Goal: Task Accomplishment & Management: Complete application form

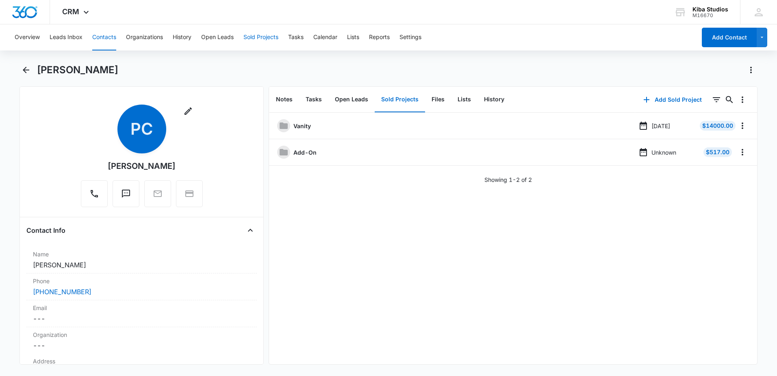
click at [253, 41] on button "Sold Projects" at bounding box center [260, 37] width 35 height 26
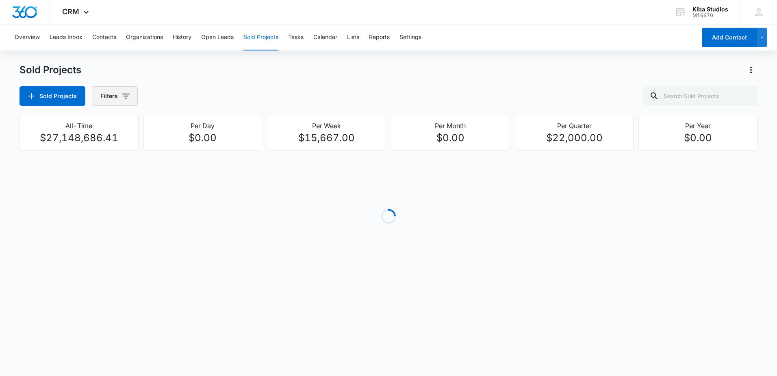
click at [125, 100] on icon "button" at bounding box center [126, 96] width 10 height 10
click at [186, 146] on icon "Show Assigned To filters" at bounding box center [188, 147] width 10 height 10
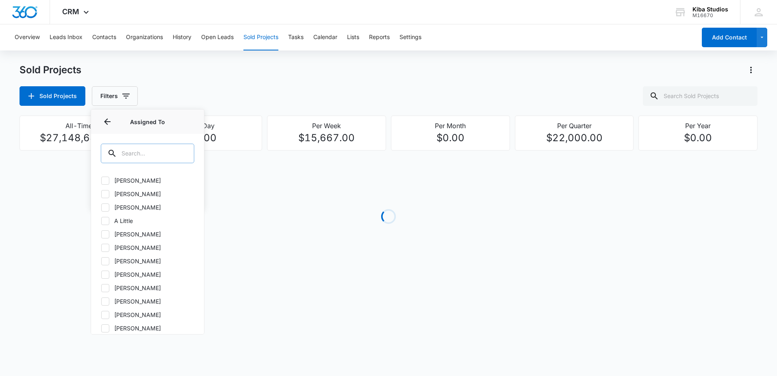
click at [159, 156] on input "text" at bounding box center [147, 153] width 93 height 20
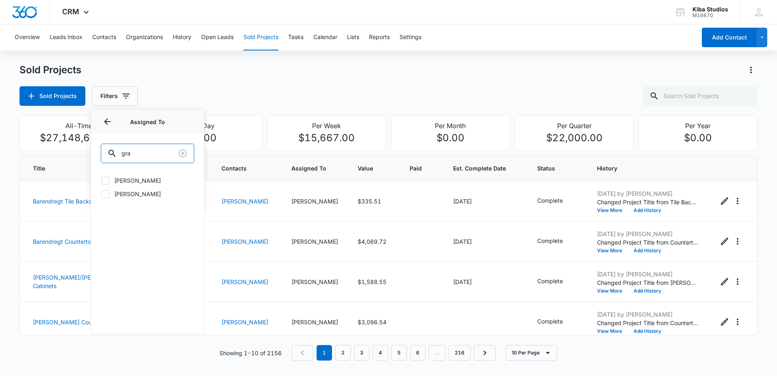
type input "gra"
click at [135, 192] on label "[PERSON_NAME]" at bounding box center [147, 193] width 93 height 9
click at [101, 193] on input "[PERSON_NAME]" at bounding box center [101, 193] width 0 height 0
checkbox input "true"
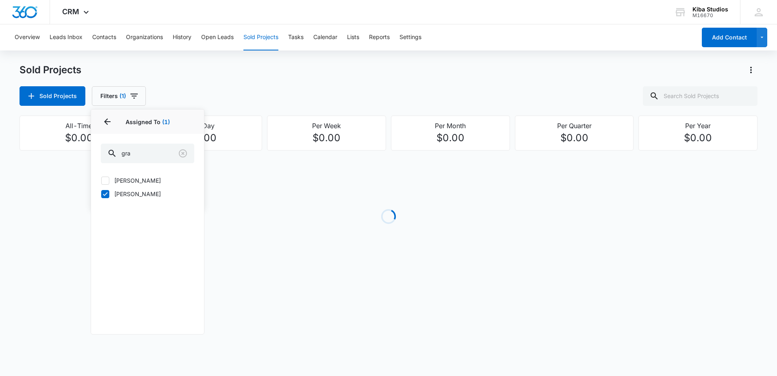
click at [167, 104] on div "Sold Projects Filters (1) Assigned By Assigned To 1 Assigned To (1) gra [PERSON…" at bounding box center [389, 96] width 738 height 20
click at [139, 98] on button "Filters (1)" at bounding box center [119, 96] width 54 height 20
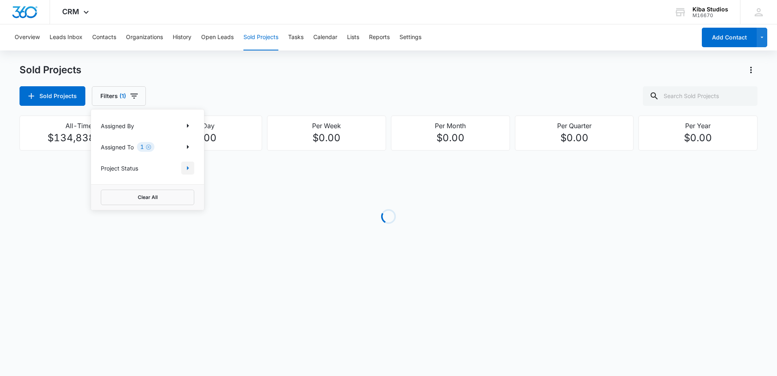
click at [185, 167] on icon "Show Project Status filters" at bounding box center [188, 168] width 10 height 10
click at [212, 38] on button "Open Leads" at bounding box center [217, 37] width 33 height 26
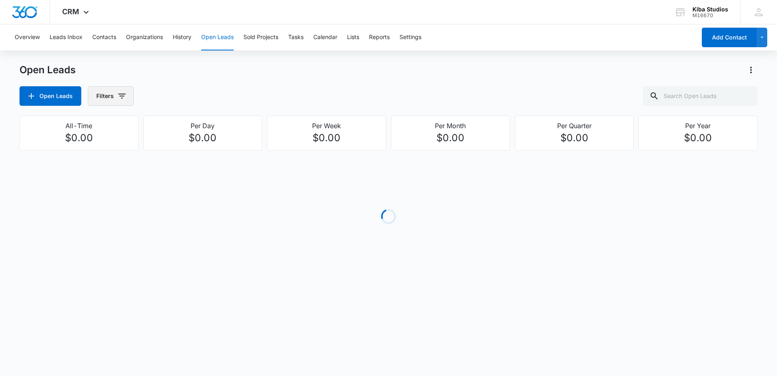
click at [118, 97] on icon "button" at bounding box center [122, 96] width 10 height 10
click at [181, 145] on icon "Show Assigned To filters" at bounding box center [184, 147] width 10 height 10
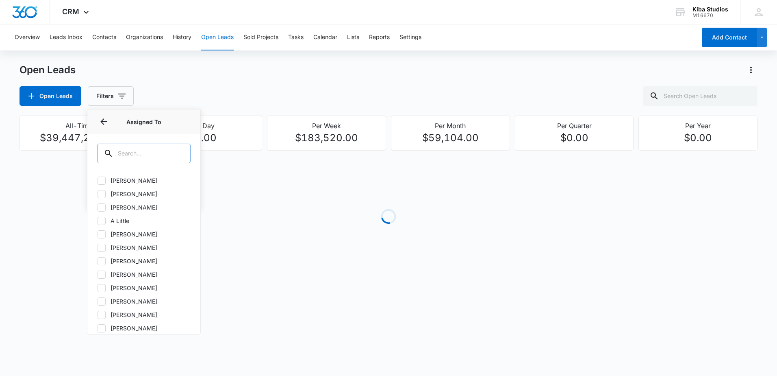
click at [138, 152] on input "text" at bounding box center [143, 153] width 93 height 20
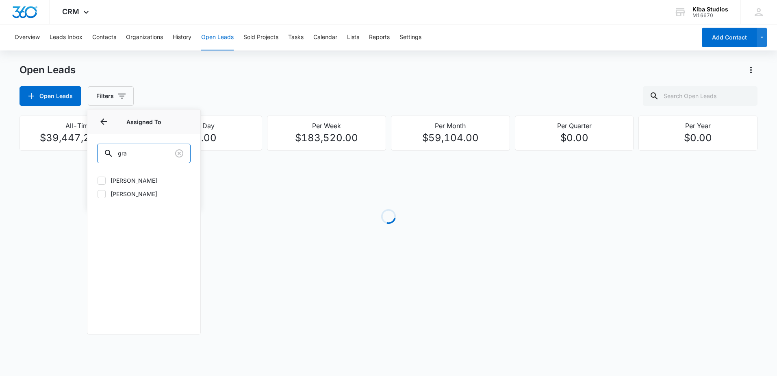
type input "gra"
click at [137, 193] on label "[PERSON_NAME]" at bounding box center [143, 193] width 93 height 9
click at [98, 193] on input "[PERSON_NAME]" at bounding box center [97, 193] width 0 height 0
checkbox input "true"
click at [143, 70] on div "Open Leads" at bounding box center [389, 69] width 738 height 13
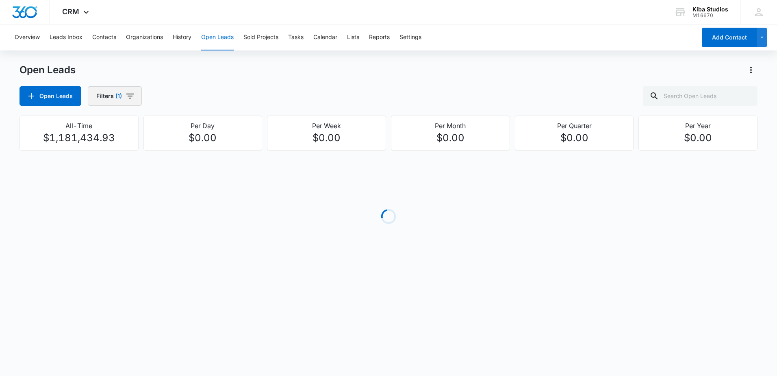
click at [134, 91] on button "Filters (1)" at bounding box center [115, 96] width 54 height 20
click at [181, 169] on icon "Show Open Lead Status filters" at bounding box center [184, 168] width 10 height 10
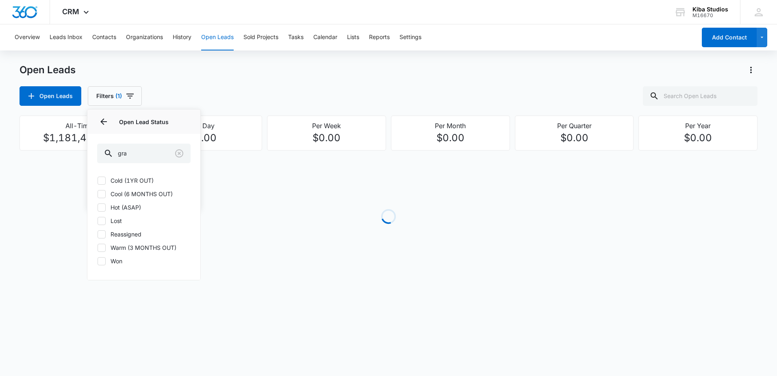
click at [144, 181] on label "Cold (1YR OUT)" at bounding box center [143, 180] width 93 height 9
click at [98, 180] on input "Cold (1YR OUT)" at bounding box center [97, 180] width 0 height 0
checkbox input "true"
click at [142, 190] on label "Cool (6 MONTHS OUT)" at bounding box center [143, 193] width 93 height 9
click at [98, 193] on input "Cool (6 MONTHS OUT)" at bounding box center [97, 193] width 0 height 0
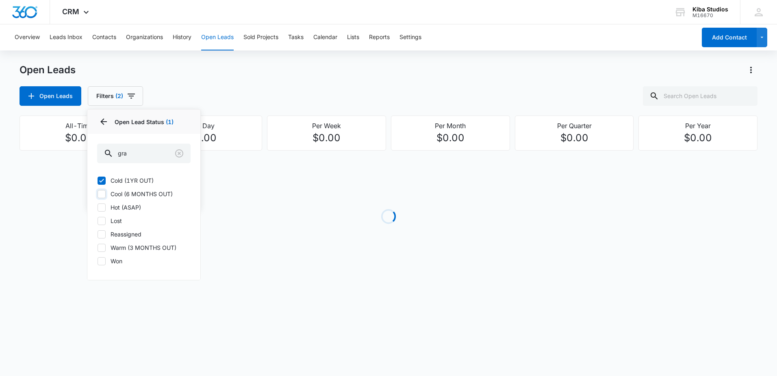
checkbox input "true"
click at [130, 210] on label "Hot (ASAP)" at bounding box center [143, 207] width 93 height 9
click at [98, 207] on input "Hot (ASAP)" at bounding box center [97, 207] width 0 height 0
checkbox input "true"
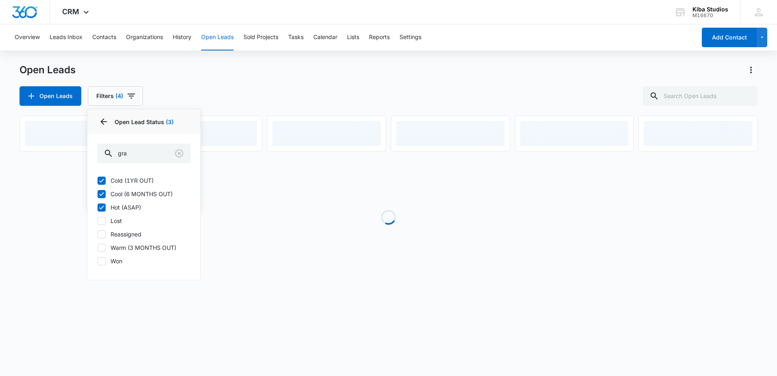
click at [131, 246] on label "Warm (3 MONTHS OUT)" at bounding box center [143, 247] width 93 height 9
click at [98, 247] on input "Warm (3 MONTHS OUT)" at bounding box center [97, 247] width 0 height 0
checkbox input "true"
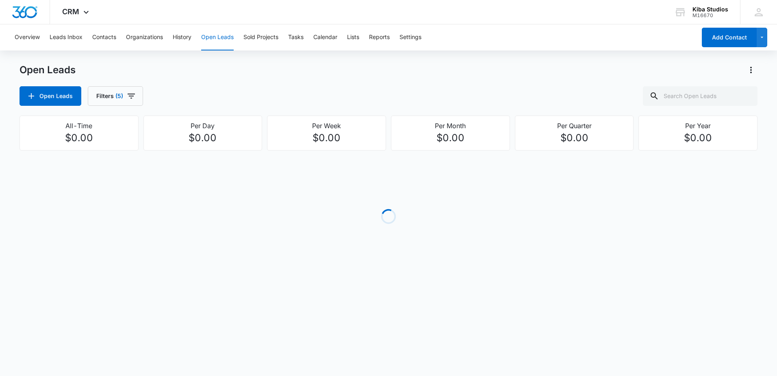
click at [317, 102] on div "Open Leads Filters (5)" at bounding box center [389, 96] width 738 height 20
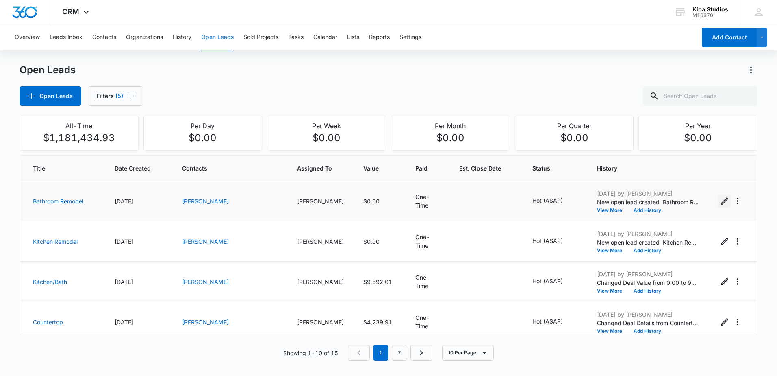
click at [720, 203] on icon "Edit Open Lead" at bounding box center [725, 201] width 10 height 10
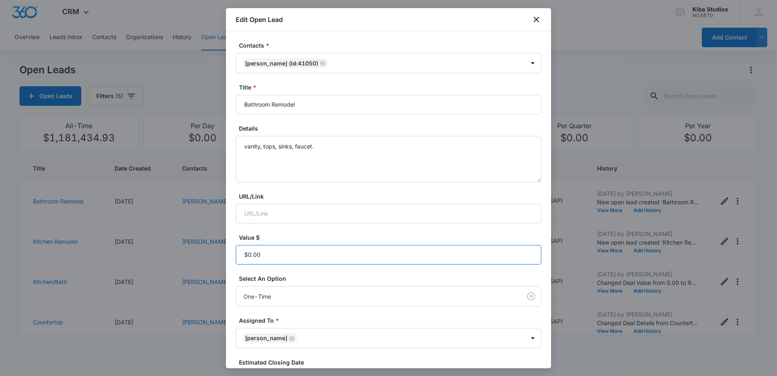
click at [286, 263] on input "Value $" at bounding box center [389, 255] width 306 height 20
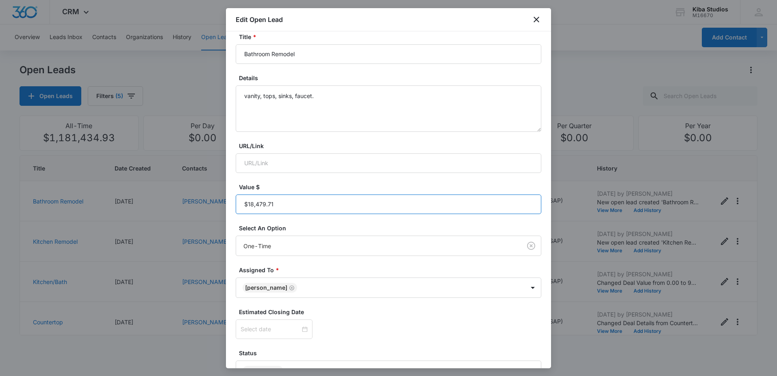
scroll to position [102, 0]
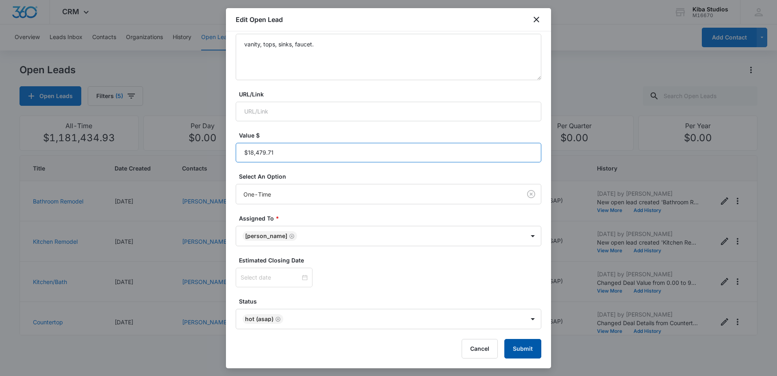
type input "$18,479.71"
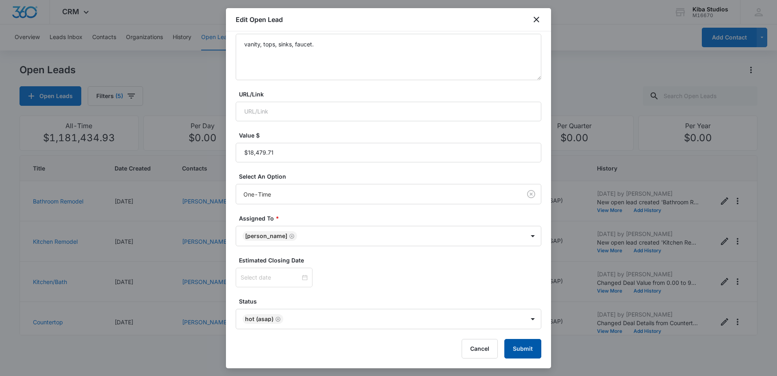
click at [516, 349] on button "Submit" at bounding box center [522, 349] width 37 height 20
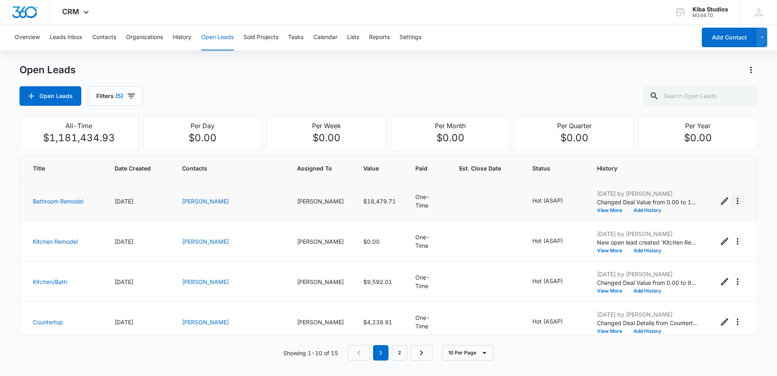
click at [733, 202] on icon "Actions" at bounding box center [738, 201] width 10 height 10
click at [698, 234] on div "Convert to Sold Project" at bounding box center [687, 236] width 62 height 6
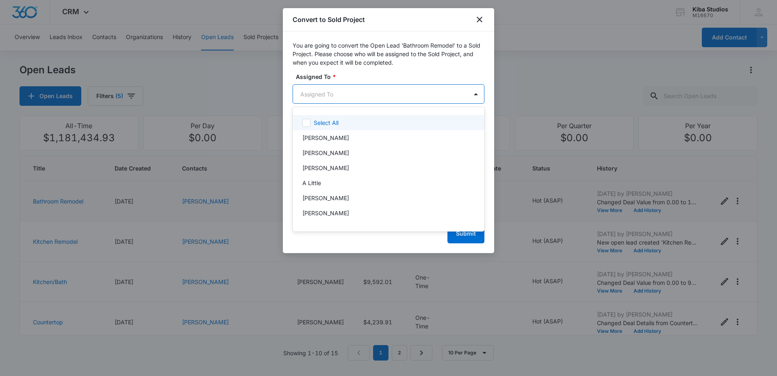
click at [411, 98] on body "CRM Apps Reputation Websites Forms CRM Email Social Scheduling Content Ads Inte…" at bounding box center [388, 188] width 777 height 376
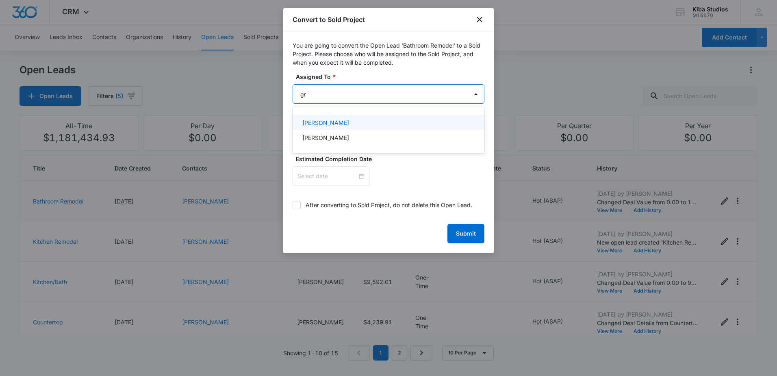
type input "gra"
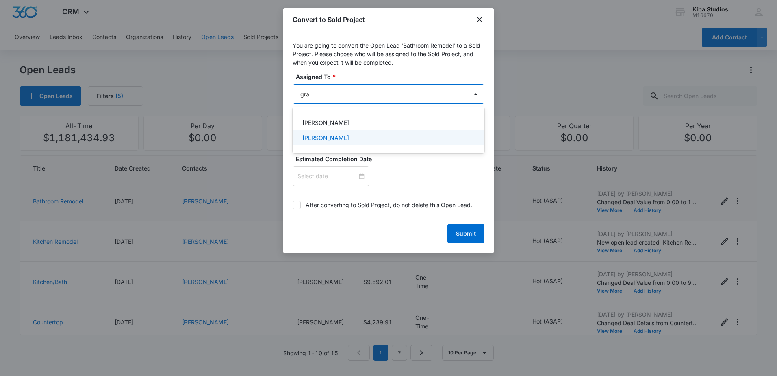
click at [363, 137] on div "[PERSON_NAME]" at bounding box center [387, 137] width 171 height 9
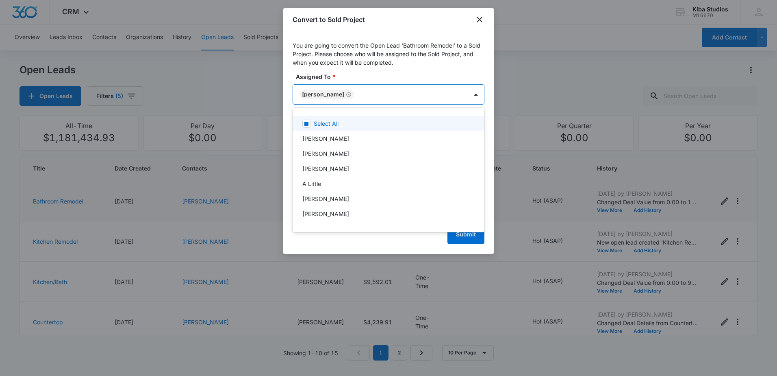
click at [369, 80] on div at bounding box center [388, 188] width 777 height 376
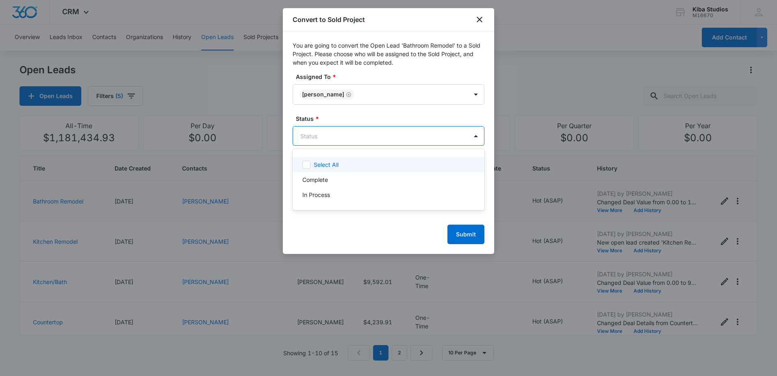
click at [376, 138] on body "CRM Apps Reputation Websites Forms CRM Email Social Scheduling Content Ads Inte…" at bounding box center [388, 188] width 777 height 376
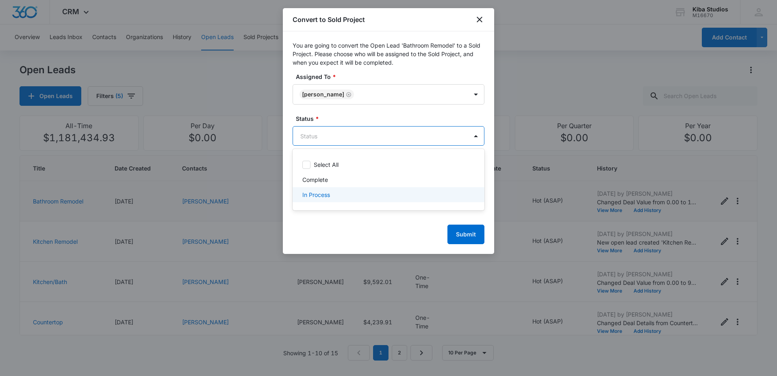
click at [352, 192] on div "In Process" at bounding box center [387, 194] width 171 height 9
click at [356, 113] on div at bounding box center [388, 188] width 777 height 376
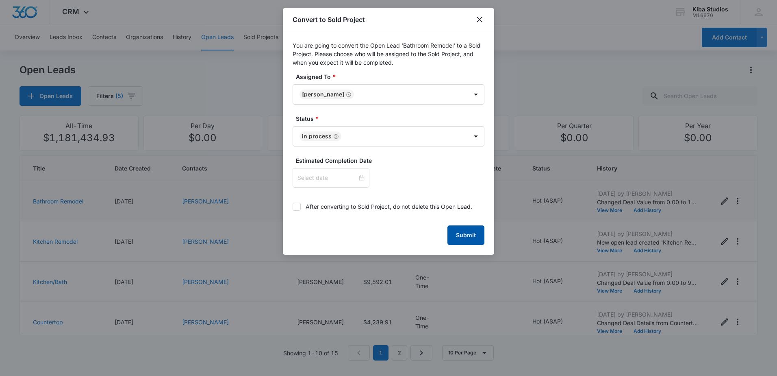
click at [465, 231] on button "Submit" at bounding box center [465, 235] width 37 height 20
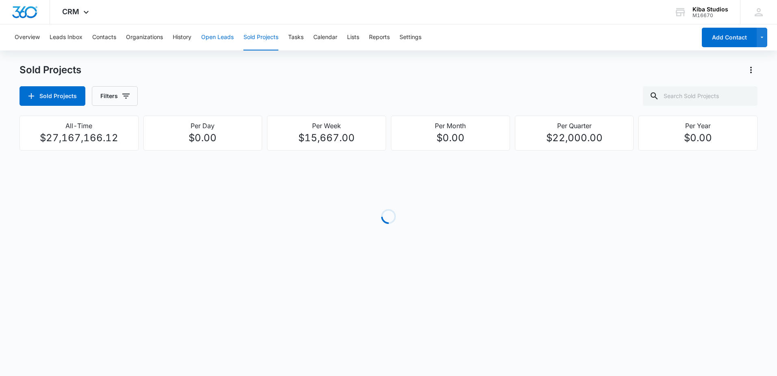
click at [220, 36] on button "Open Leads" at bounding box center [217, 37] width 33 height 26
click at [124, 94] on icon "button" at bounding box center [121, 95] width 7 height 5
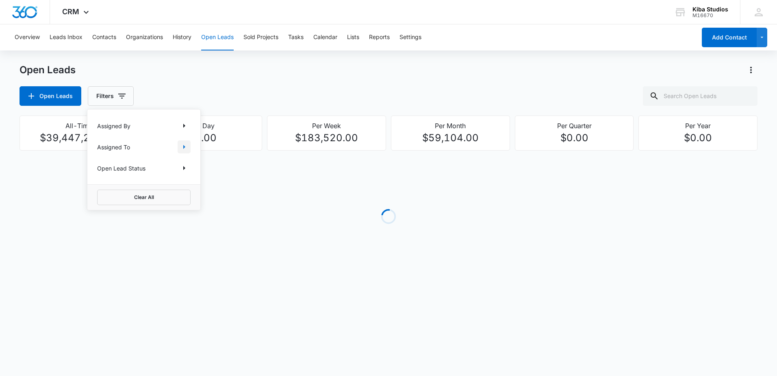
click at [182, 148] on icon "Show Assigned To filters" at bounding box center [184, 147] width 10 height 10
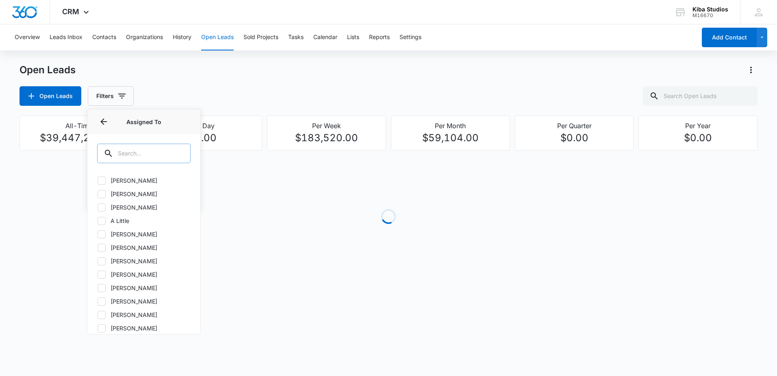
click at [151, 161] on input "text" at bounding box center [143, 153] width 93 height 20
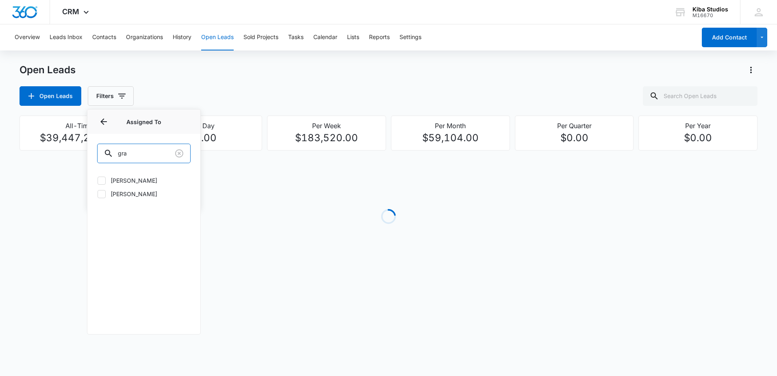
type input "gra"
click at [136, 192] on label "[PERSON_NAME]" at bounding box center [143, 193] width 93 height 9
click at [98, 193] on input "[PERSON_NAME]" at bounding box center [97, 193] width 0 height 0
checkbox input "true"
click at [164, 80] on div "Open Leads Open Leads Filters (1) Assigned By Assigned To 1 Assigned To (1) gra…" at bounding box center [389, 84] width 738 height 42
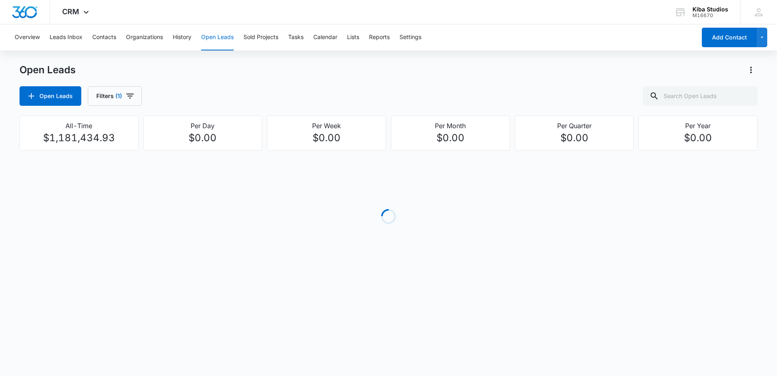
click at [141, 89] on div "Open Leads Filters (1)" at bounding box center [389, 96] width 738 height 20
click at [136, 97] on button "Filters (1)" at bounding box center [115, 96] width 54 height 20
click at [186, 172] on icon "Show Open Lead Status filters" at bounding box center [184, 168] width 10 height 10
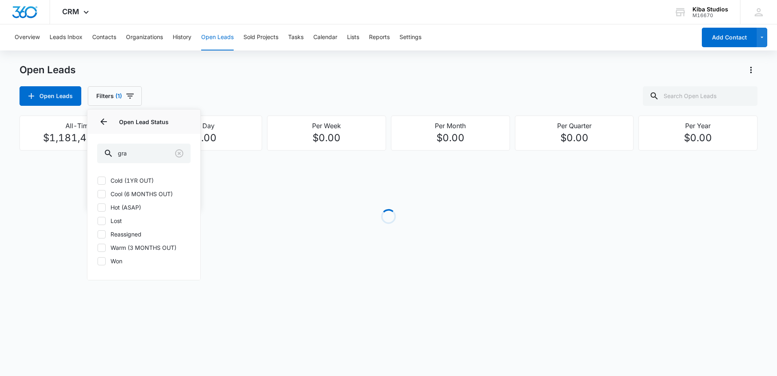
click at [120, 179] on label "Cold (1YR OUT)" at bounding box center [143, 180] width 93 height 9
click at [98, 180] on input "Cold (1YR OUT)" at bounding box center [97, 180] width 0 height 0
click at [120, 180] on label "Cold (1YR OUT)" at bounding box center [143, 180] width 93 height 9
click at [98, 180] on input "Cold (1YR OUT)" at bounding box center [97, 180] width 0 height 0
checkbox input "false"
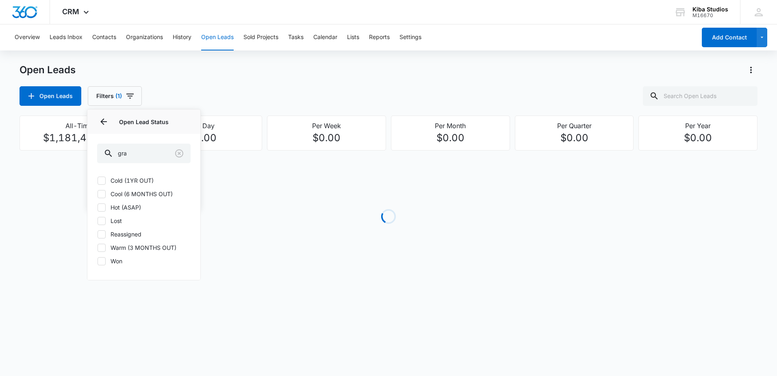
drag, startPoint x: 120, startPoint y: 181, endPoint x: 119, endPoint y: 194, distance: 13.4
click at [119, 194] on label "Cool (6 MONTHS OUT)" at bounding box center [143, 193] width 93 height 9
click at [98, 194] on input "Cool (6 MONTHS OUT)" at bounding box center [97, 193] width 0 height 0
click at [119, 194] on label "Cool (6 MONTHS OUT)" at bounding box center [143, 193] width 93 height 9
click at [98, 194] on input "Cool (6 MONTHS OUT)" at bounding box center [97, 193] width 0 height 0
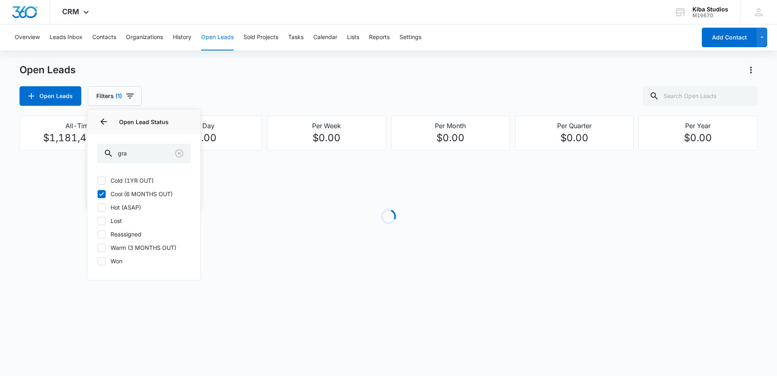
checkbox input "false"
drag, startPoint x: 119, startPoint y: 194, endPoint x: 100, endPoint y: 182, distance: 22.7
click at [100, 182] on icon at bounding box center [101, 180] width 7 height 7
click at [98, 180] on input "Cold (1YR OUT)" at bounding box center [97, 180] width 0 height 0
checkbox input "true"
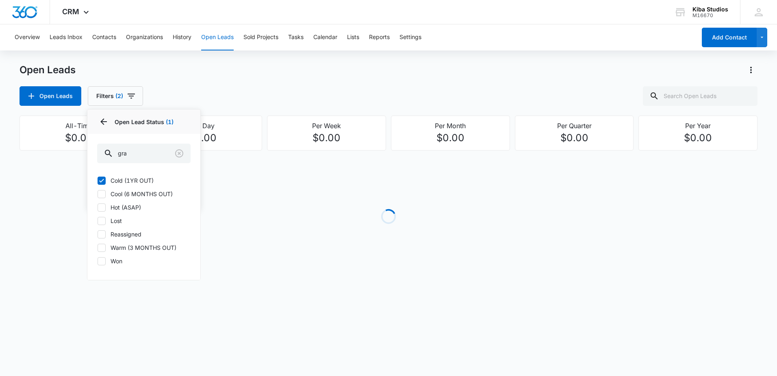
click at [102, 195] on icon at bounding box center [101, 193] width 7 height 7
click at [98, 194] on input "Cool (6 MONTHS OUT)" at bounding box center [97, 193] width 0 height 0
checkbox input "true"
click at [101, 207] on icon at bounding box center [101, 207] width 7 height 7
click at [98, 207] on input "Hot (ASAP)" at bounding box center [97, 207] width 0 height 0
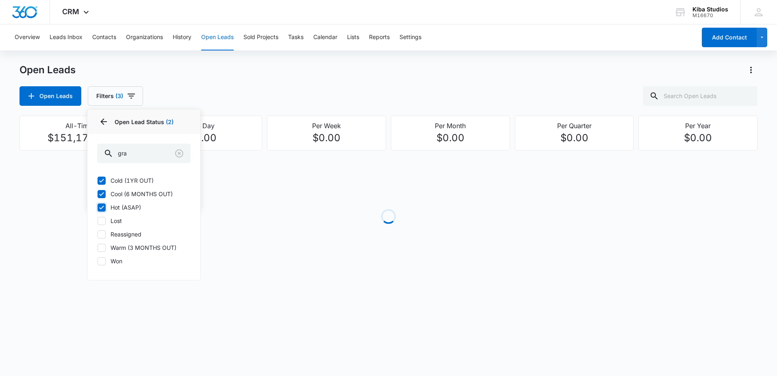
checkbox input "true"
click at [101, 248] on icon at bounding box center [101, 247] width 7 height 7
click at [98, 248] on input "Warm (3 MONTHS OUT)" at bounding box center [97, 247] width 0 height 0
checkbox input "true"
click at [257, 99] on div "Open Leads Filters (5) Assigned By Assigned To 1 Open Lead Status 4 Open Lead S…" at bounding box center [389, 96] width 738 height 20
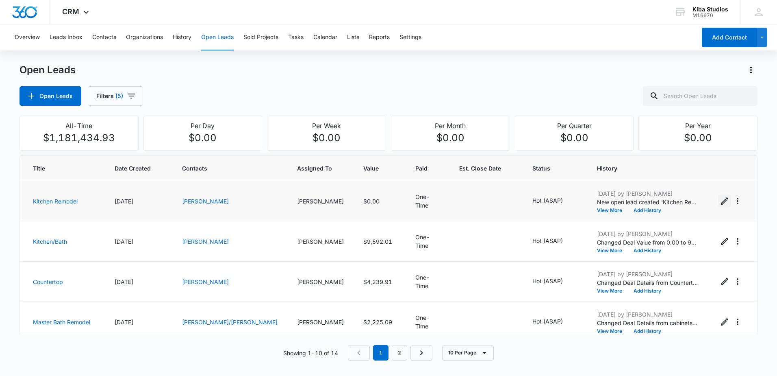
click at [720, 204] on icon "Edit Open Lead" at bounding box center [725, 201] width 10 height 10
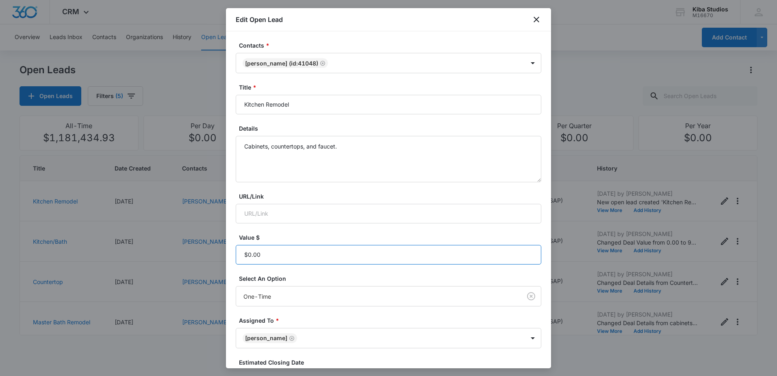
click at [339, 254] on input "Value $" at bounding box center [389, 255] width 306 height 20
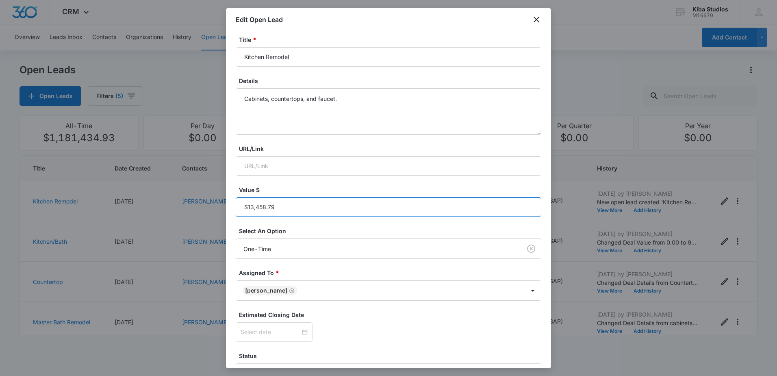
scroll to position [102, 0]
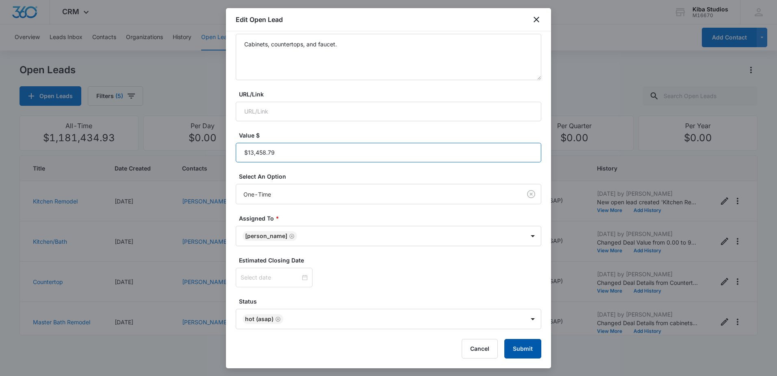
type input "$13,458.79"
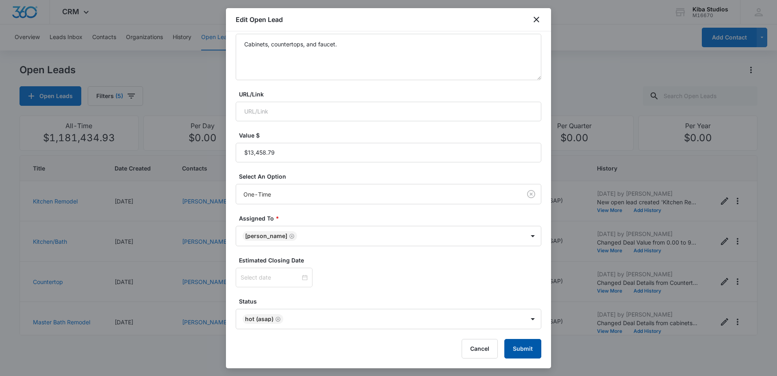
click at [525, 348] on button "Submit" at bounding box center [522, 349] width 37 height 20
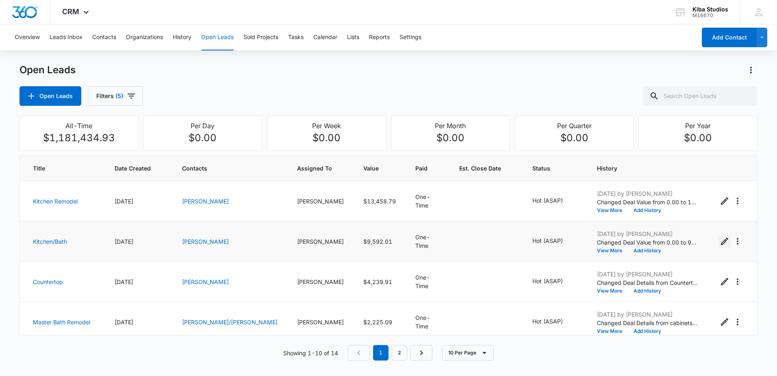
click at [721, 242] on icon "Edit Open Lead" at bounding box center [724, 240] width 7 height 7
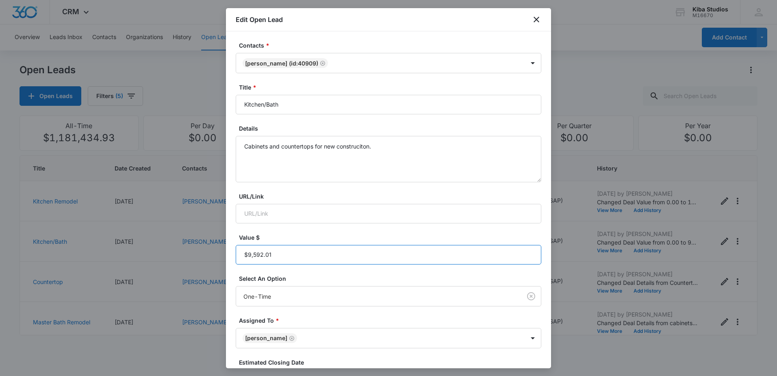
click at [268, 257] on input "Value $" at bounding box center [389, 255] width 306 height 20
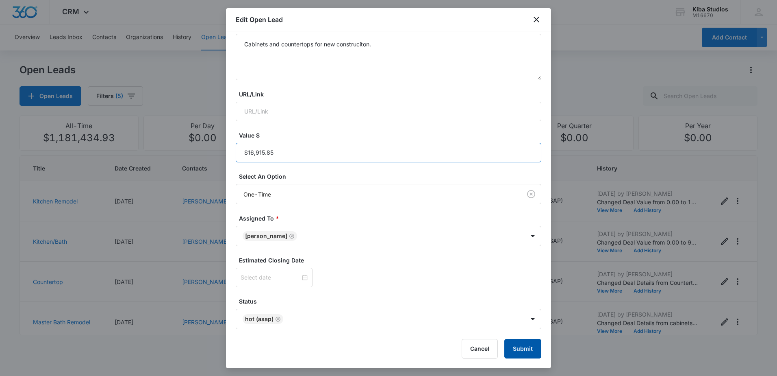
type input "$16,915.85"
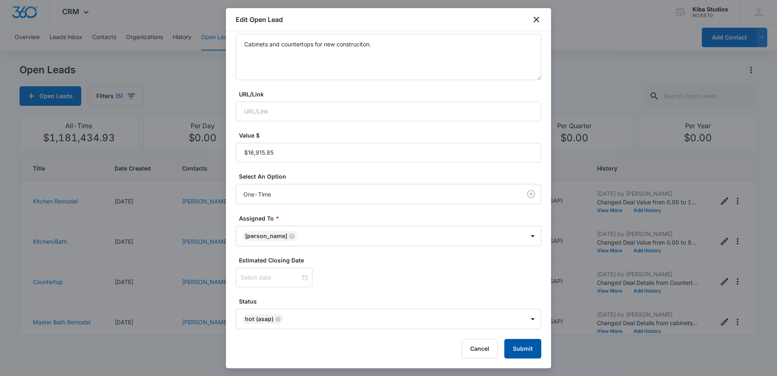
click at [512, 339] on button "Submit" at bounding box center [522, 349] width 37 height 20
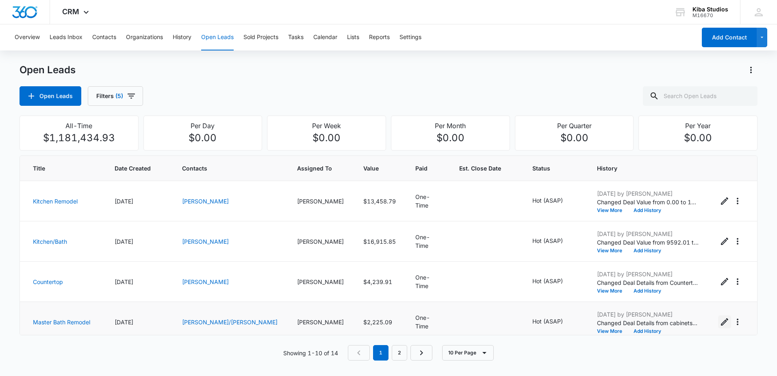
click at [720, 318] on icon "Edit Open Lead" at bounding box center [725, 322] width 10 height 10
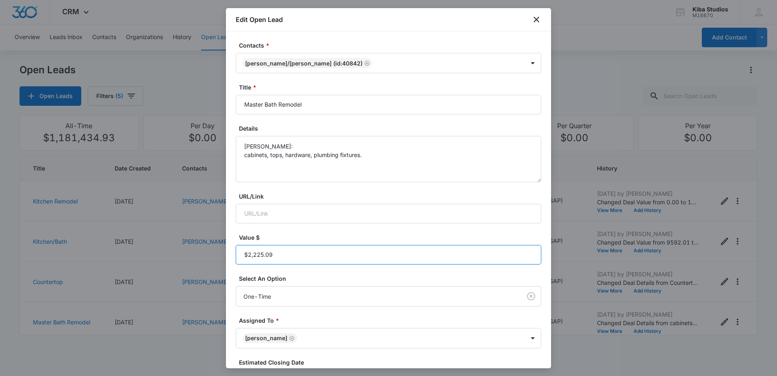
click at [288, 258] on input "Value $" at bounding box center [389, 255] width 306 height 20
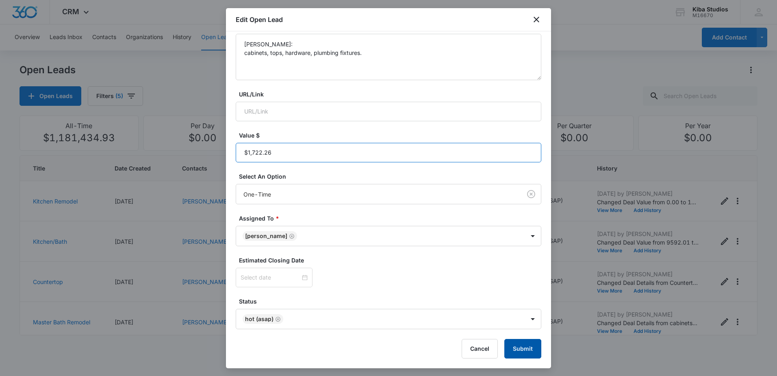
type input "$1,722.26"
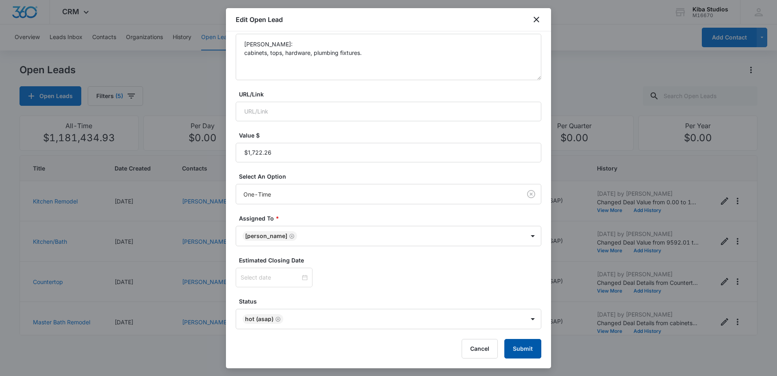
click at [515, 343] on button "Submit" at bounding box center [522, 349] width 37 height 20
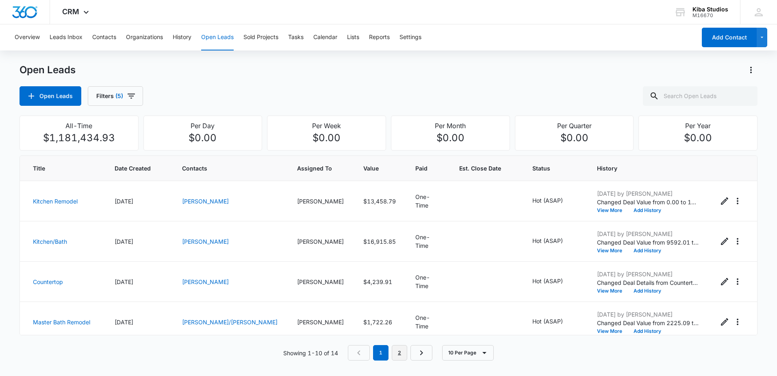
click at [402, 354] on link "2" at bounding box center [399, 352] width 15 height 15
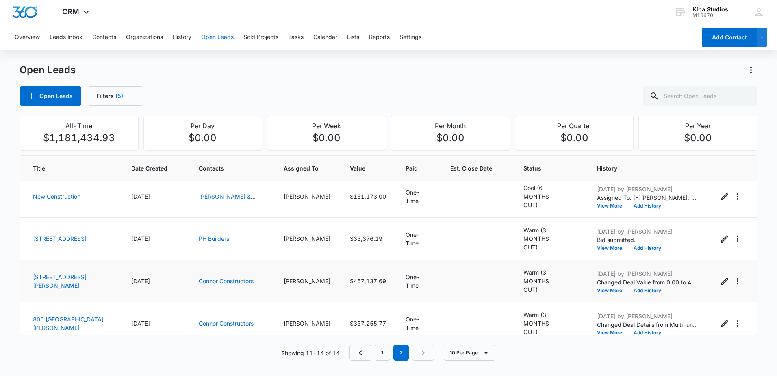
scroll to position [7, 0]
click at [720, 317] on icon "Edit Open Lead" at bounding box center [725, 322] width 10 height 10
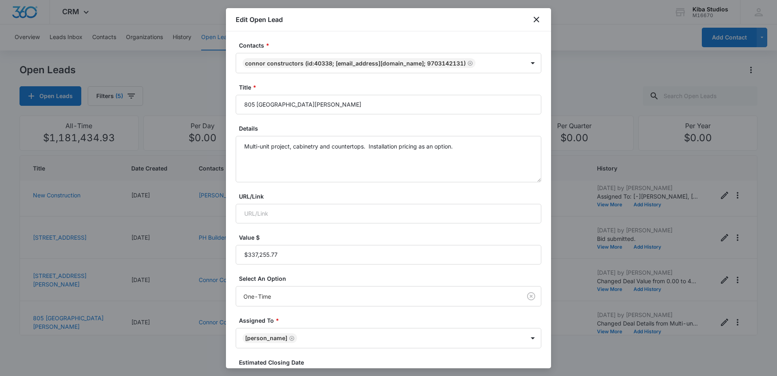
scroll to position [102, 0]
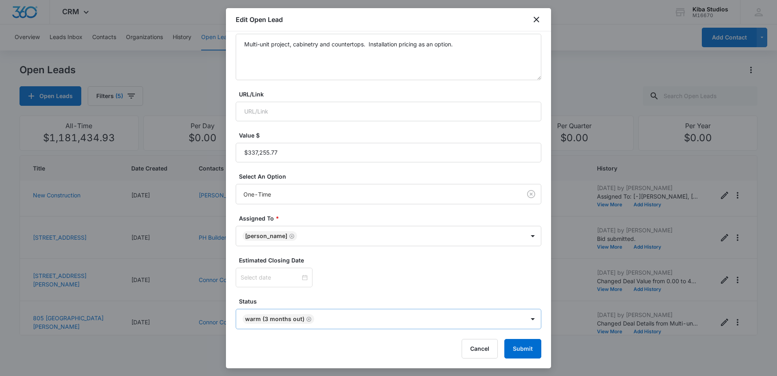
click at [306, 318] on icon "Remove Warm (3 MONTHS OUT)" at bounding box center [309, 319] width 6 height 6
click at [524, 320] on body "CRM Apps Reputation Websites Forms CRM Email Social Scheduling Content Ads Inte…" at bounding box center [388, 188] width 777 height 376
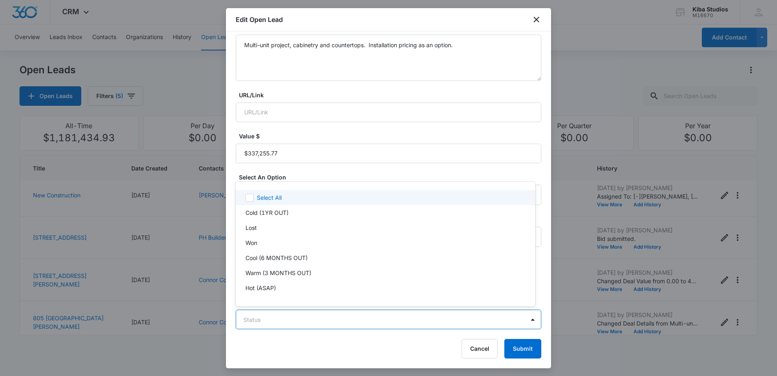
scroll to position [12, 0]
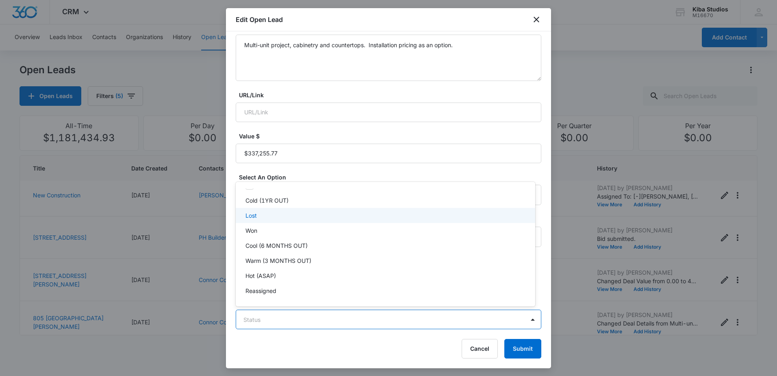
click at [301, 220] on div "Lost" at bounding box center [386, 215] width 300 height 15
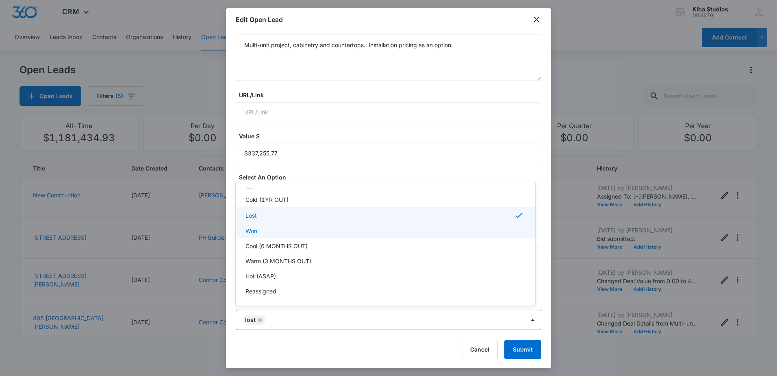
scroll to position [102, 0]
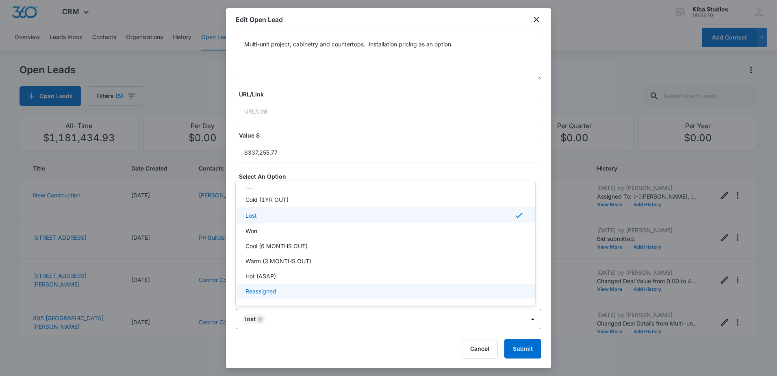
click at [387, 343] on div at bounding box center [388, 188] width 777 height 376
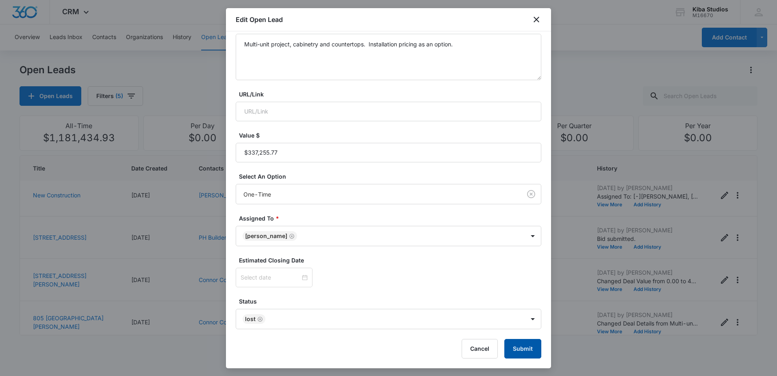
click at [512, 354] on button "Submit" at bounding box center [522, 349] width 37 height 20
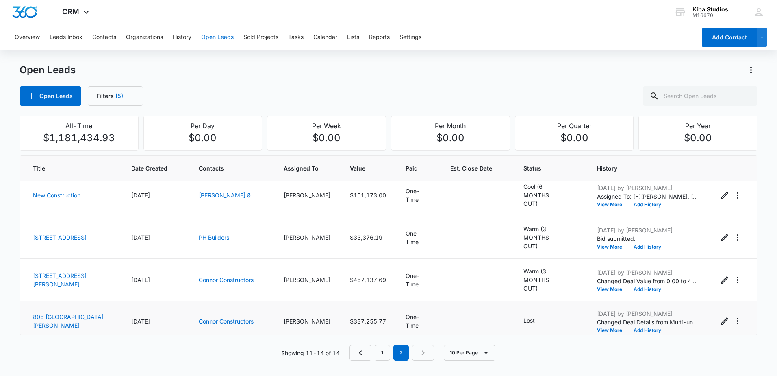
scroll to position [0, 0]
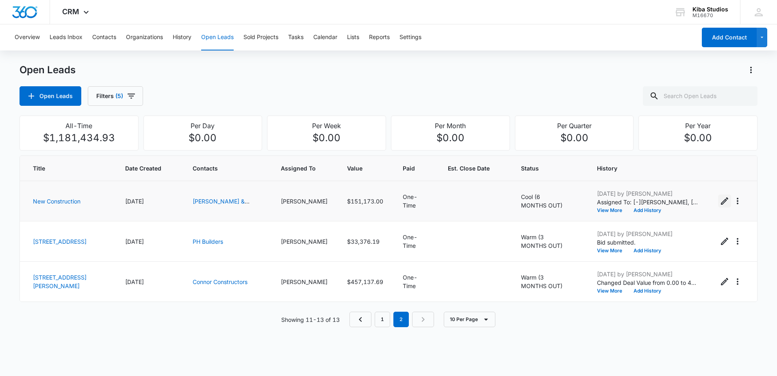
click at [721, 202] on icon "Edit Open Lead" at bounding box center [724, 200] width 7 height 7
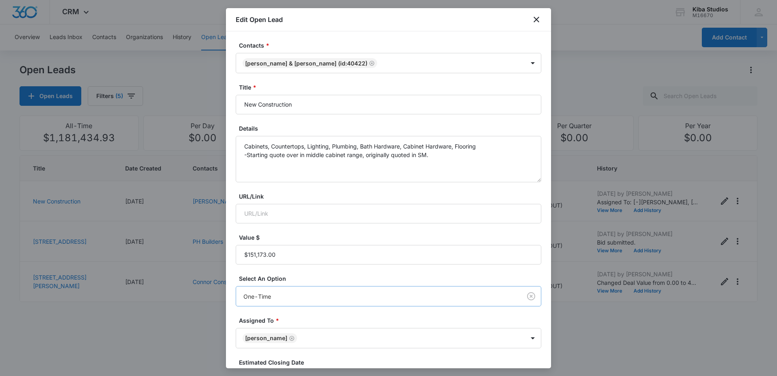
scroll to position [102, 0]
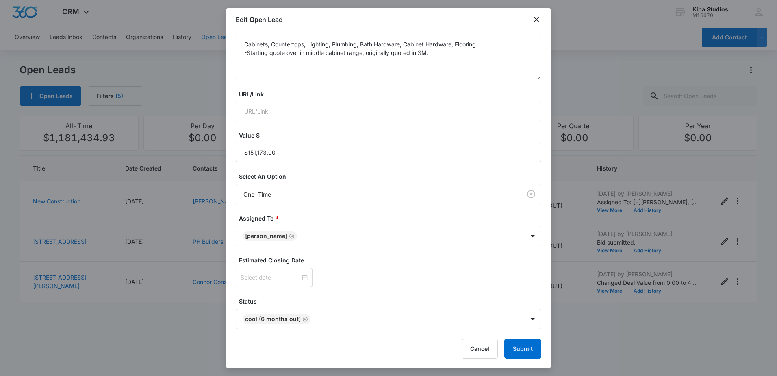
click at [304, 318] on icon "Remove Cool (6 MONTHS OUT)" at bounding box center [305, 318] width 5 height 5
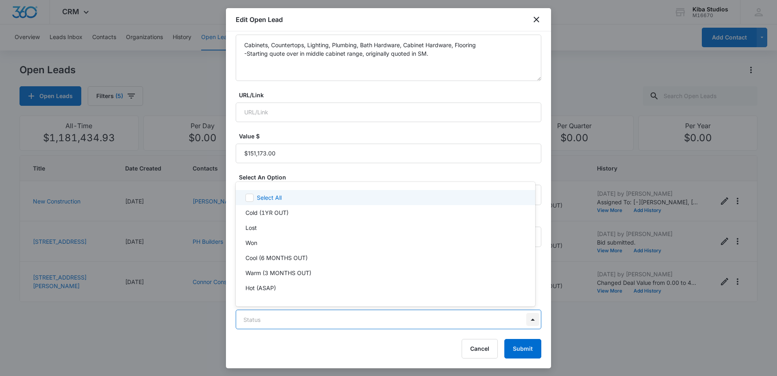
click at [525, 321] on body "CRM Apps Reputation Websites Forms CRM Email Social Scheduling Content Ads Inte…" at bounding box center [388, 188] width 777 height 376
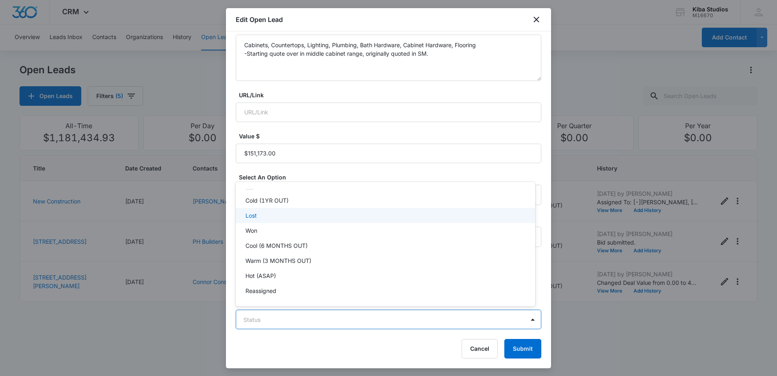
click at [301, 217] on div "Lost" at bounding box center [384, 215] width 278 height 9
click at [396, 350] on div at bounding box center [388, 188] width 777 height 376
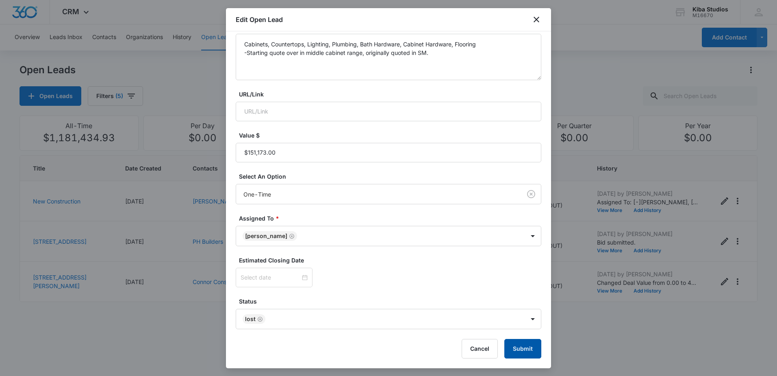
click at [523, 349] on button "Submit" at bounding box center [522, 349] width 37 height 20
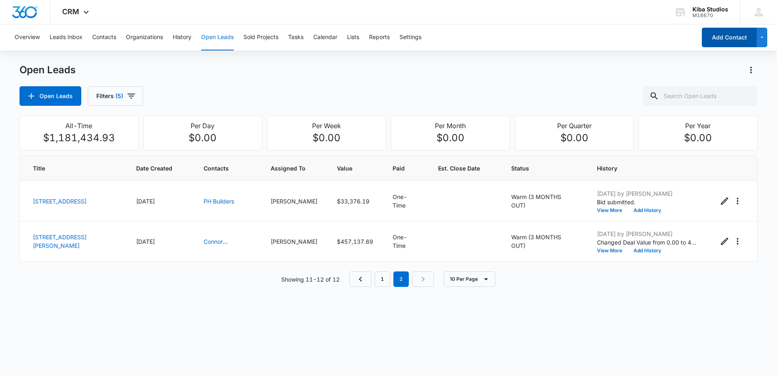
click at [719, 38] on button "Add Contact" at bounding box center [729, 38] width 55 height 20
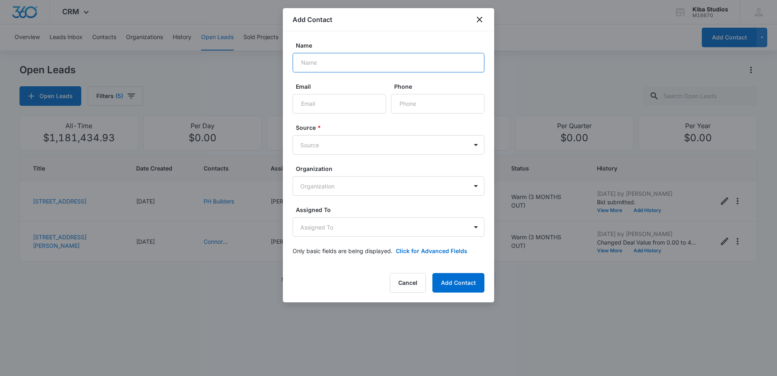
click at [396, 61] on input "Name" at bounding box center [389, 63] width 192 height 20
type input "[PERSON_NAME] Construction"
click at [364, 152] on body "CRM Apps Reputation Websites Forms CRM Email Social Scheduling Content Ads Inte…" at bounding box center [388, 188] width 777 height 376
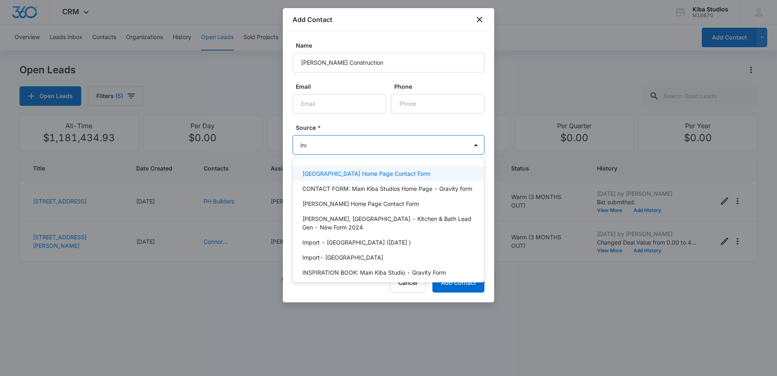
type input "inst"
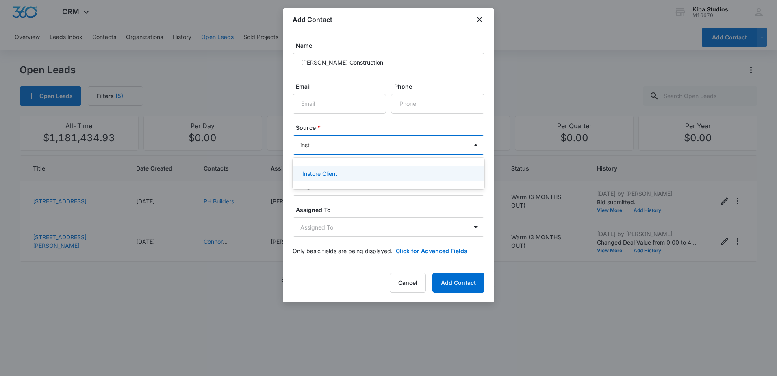
click at [368, 166] on div "Instore Client" at bounding box center [389, 173] width 192 height 15
click at [369, 126] on label "Source *" at bounding box center [392, 127] width 192 height 9
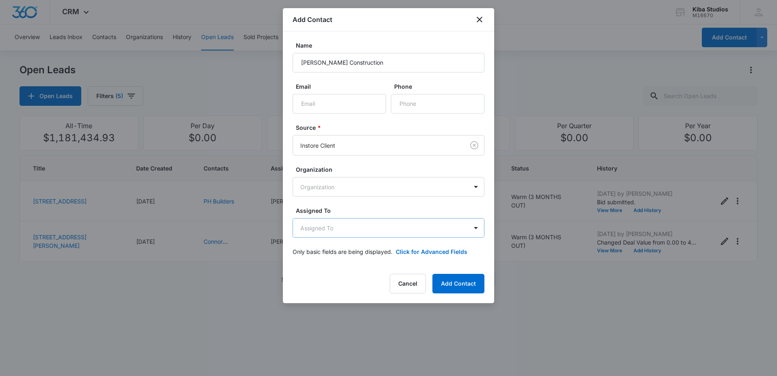
click at [398, 218] on body "CRM Apps Reputation Websites Forms CRM Email Social Scheduling Content Ads Inte…" at bounding box center [388, 188] width 777 height 376
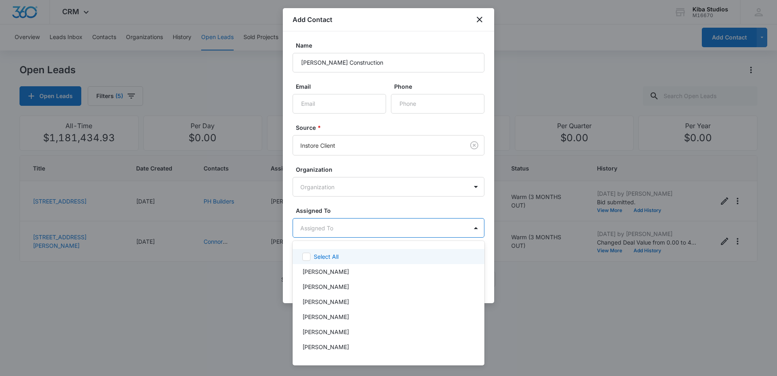
click at [405, 225] on div at bounding box center [388, 188] width 777 height 376
click at [405, 225] on body "CRM Apps Reputation Websites Forms CRM Email Social Scheduling Content Ads Inte…" at bounding box center [388, 188] width 777 height 376
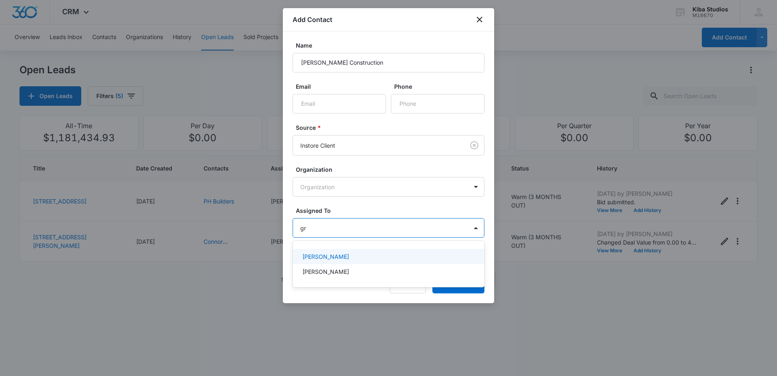
type input "gra"
click at [380, 258] on div "[PERSON_NAME]" at bounding box center [387, 256] width 171 height 9
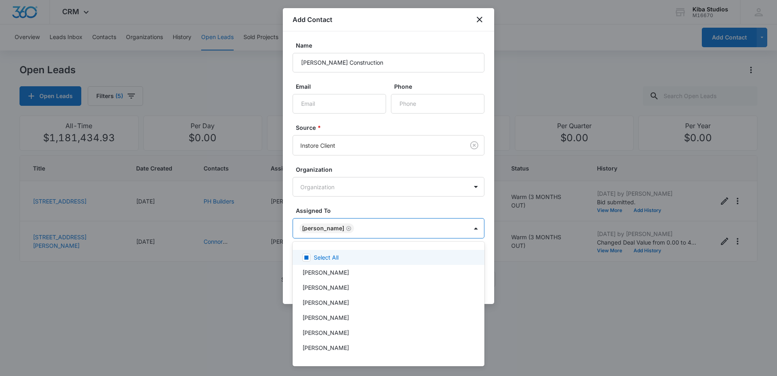
click at [381, 207] on div at bounding box center [388, 188] width 777 height 376
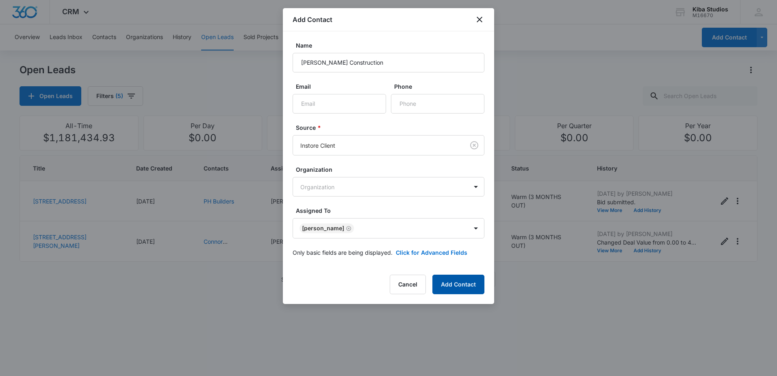
click at [471, 285] on button "Add Contact" at bounding box center [458, 284] width 52 height 20
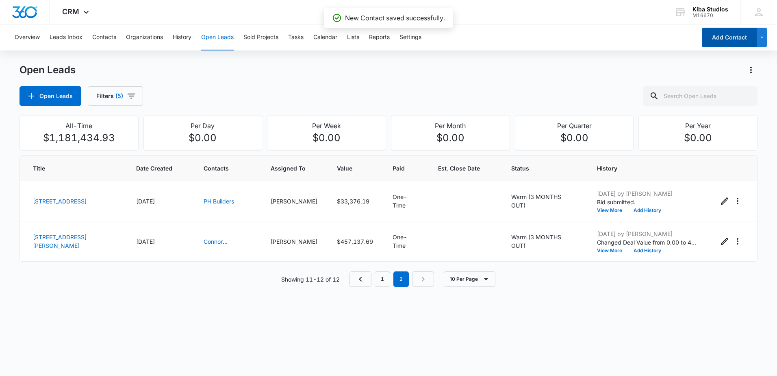
click at [714, 41] on button "Add Contact" at bounding box center [729, 38] width 55 height 20
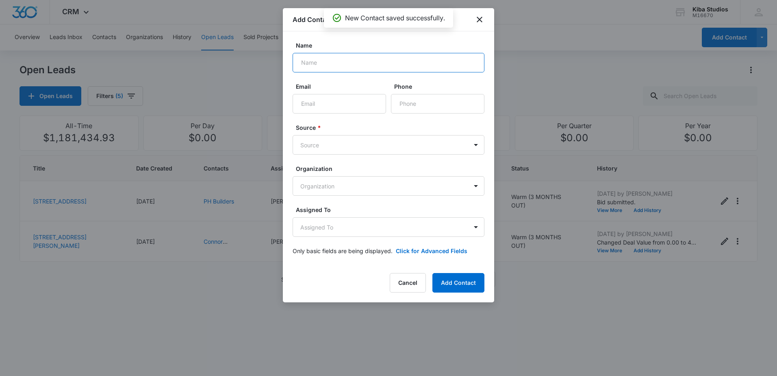
click at [432, 66] on input "Name" at bounding box center [389, 63] width 192 height 20
type input "[PERSON_NAME]"
click at [397, 148] on body "CRM Apps Reputation Websites Forms CRM Email Social Scheduling Content Ads Inte…" at bounding box center [388, 188] width 777 height 376
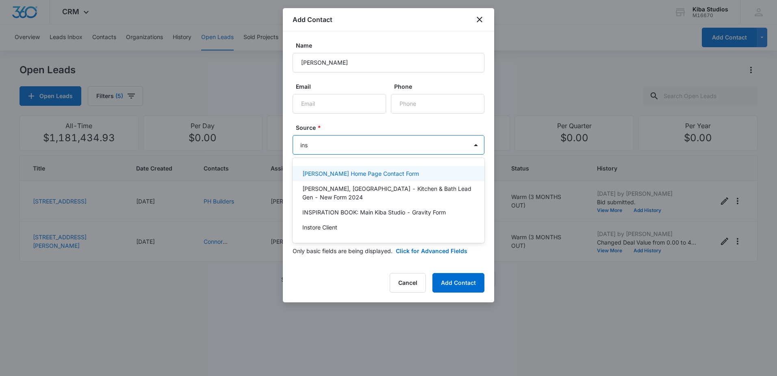
type input "inst"
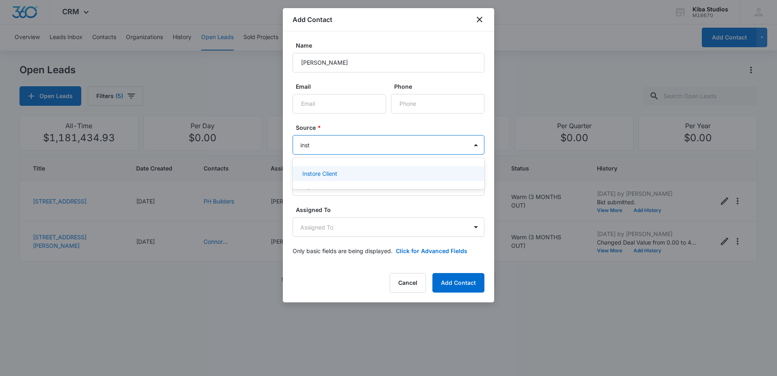
click at [381, 170] on div "Instore Client" at bounding box center [387, 173] width 171 height 9
click at [372, 126] on label "Source *" at bounding box center [392, 127] width 192 height 9
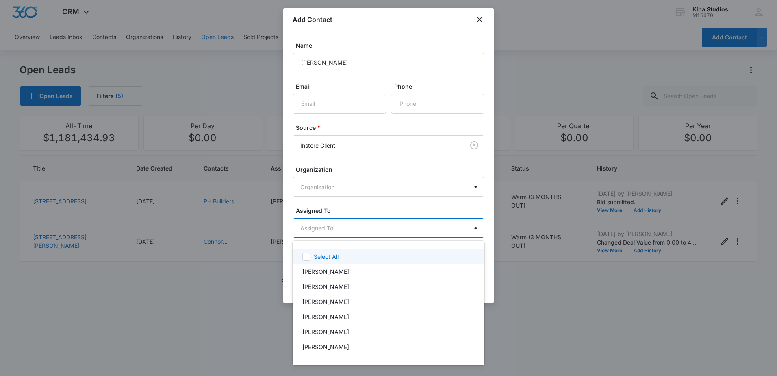
click at [407, 226] on body "CRM Apps Reputation Websites Forms CRM Email Social Scheduling Content Ads Inte…" at bounding box center [388, 188] width 777 height 376
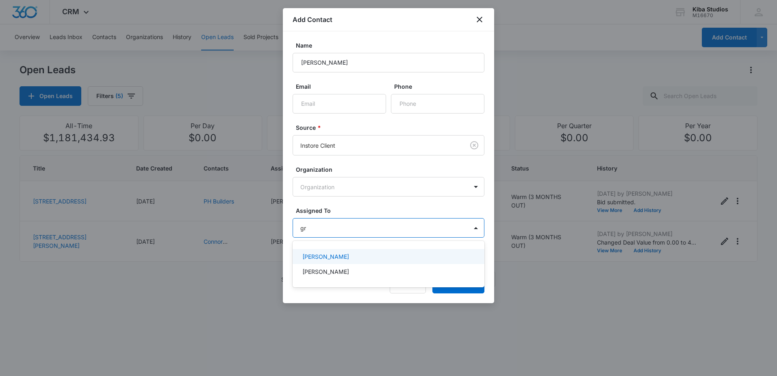
type input "gra"
click at [384, 255] on div "[PERSON_NAME]" at bounding box center [387, 256] width 171 height 9
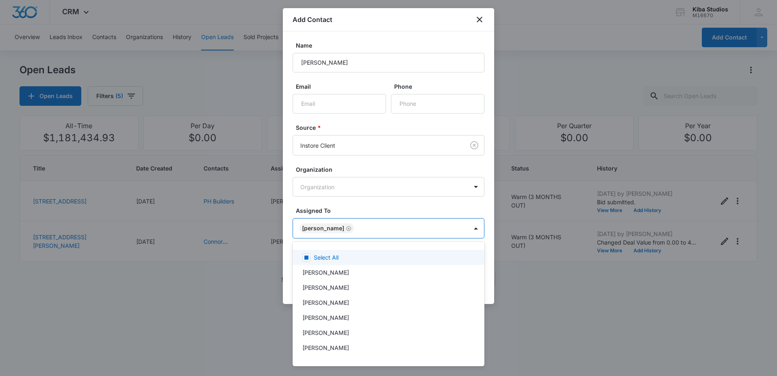
click at [383, 211] on div at bounding box center [388, 188] width 777 height 376
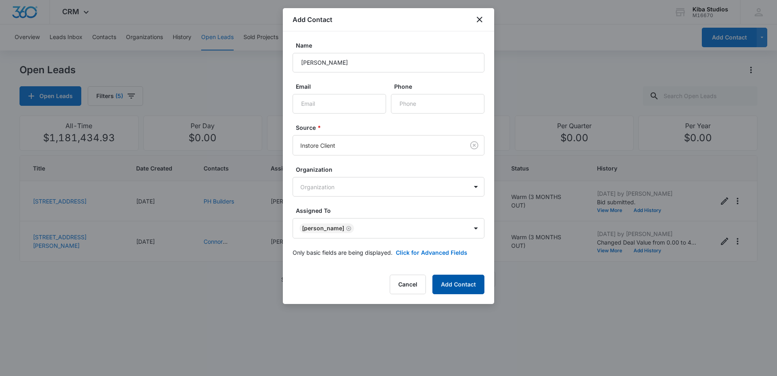
click at [460, 286] on button "Add Contact" at bounding box center [458, 284] width 52 height 20
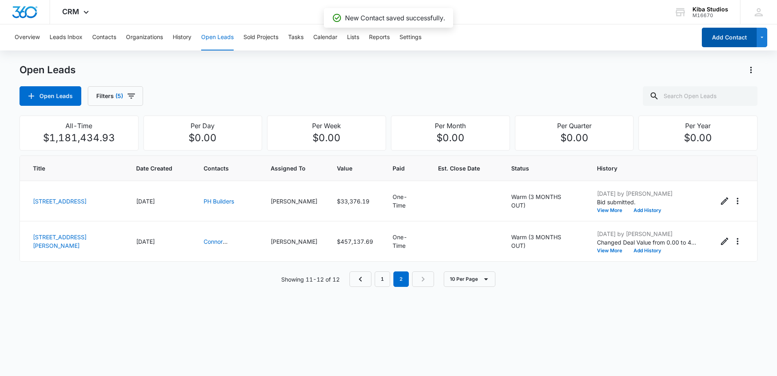
click at [724, 37] on button "Add Contact" at bounding box center [729, 38] width 55 height 20
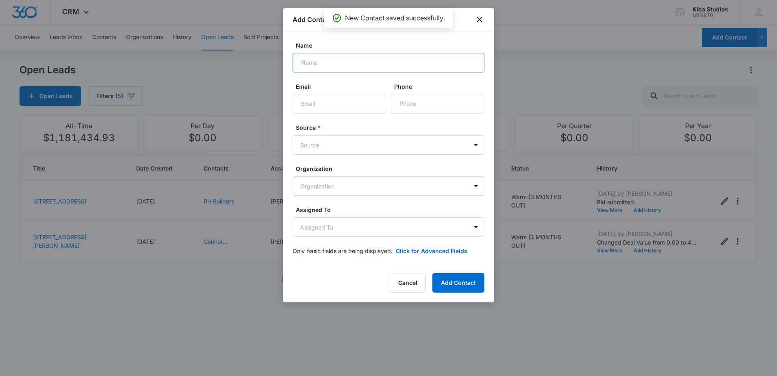
click at [442, 58] on input "Name" at bounding box center [389, 63] width 192 height 20
type input "Dev [PERSON_NAME]"
click at [365, 146] on body "CRM Apps Reputation Websites Forms CRM Email Social Scheduling Content Ads Inte…" at bounding box center [388, 188] width 777 height 376
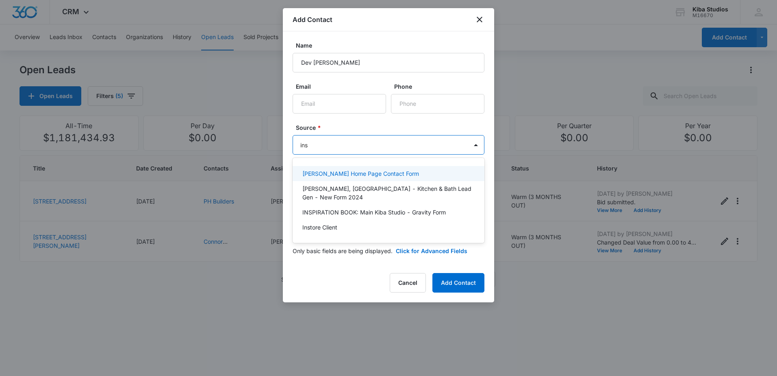
type input "inst"
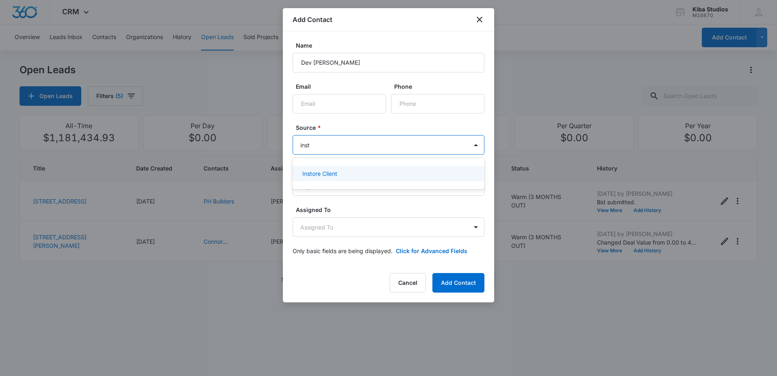
click at [373, 171] on div "Instore Client" at bounding box center [387, 173] width 171 height 9
click at [363, 128] on label "Source *" at bounding box center [392, 127] width 192 height 9
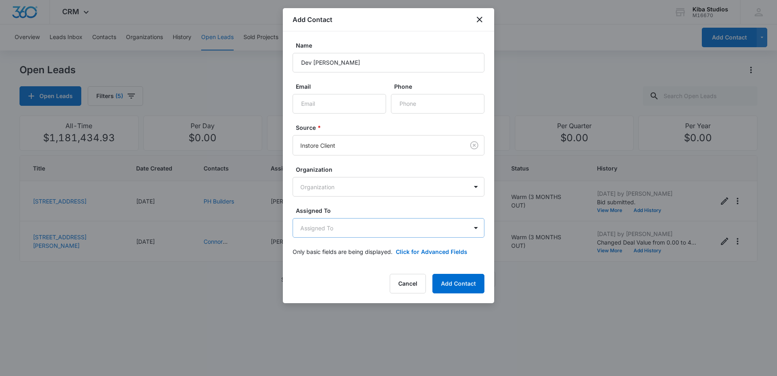
click at [401, 230] on body "CRM Apps Reputation Websites Forms CRM Email Social Scheduling Content Ads Inte…" at bounding box center [388, 188] width 777 height 376
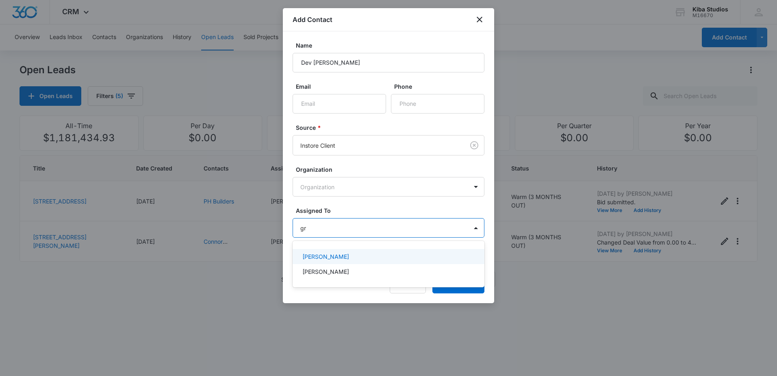
type input "gra"
click at [401, 253] on div "[PERSON_NAME]" at bounding box center [387, 256] width 171 height 9
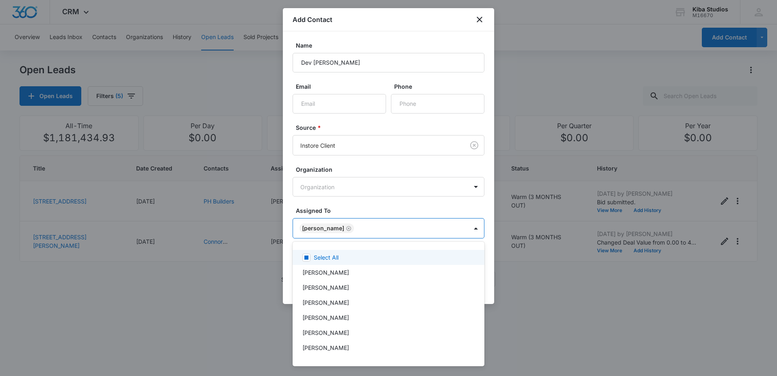
click at [401, 209] on div at bounding box center [388, 188] width 777 height 376
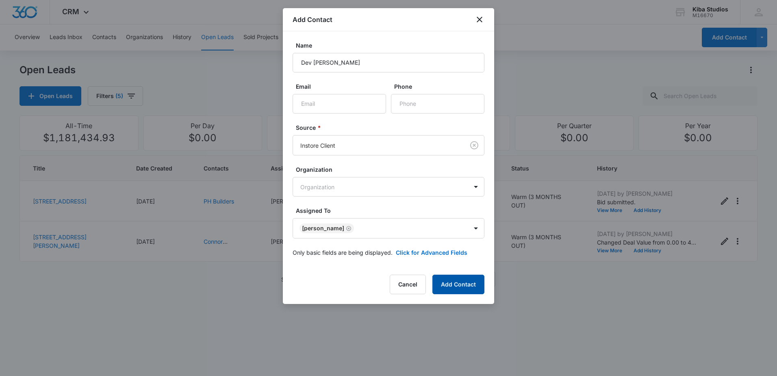
click at [461, 285] on button "Add Contact" at bounding box center [458, 284] width 52 height 20
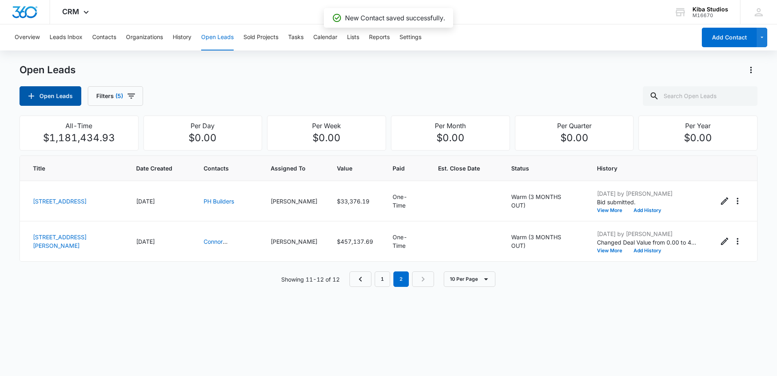
click at [55, 90] on button "Open Leads" at bounding box center [51, 96] width 62 height 20
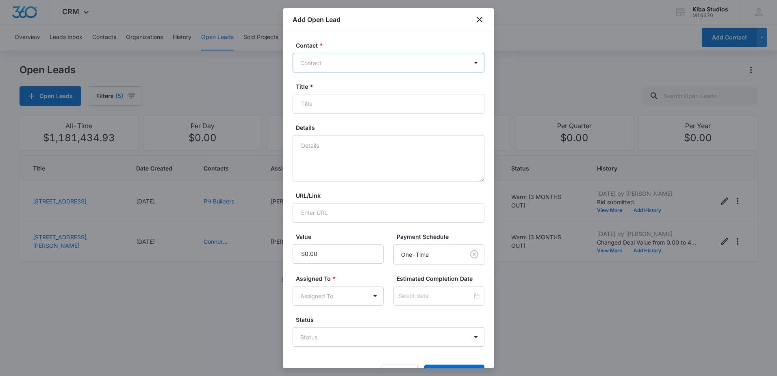
click at [307, 54] on div "Contact" at bounding box center [380, 63] width 175 height 18
type input "[PERSON_NAME] construction"
click at [331, 96] on div "[PERSON_NAME] Construction (ID:41201)" at bounding box center [389, 91] width 192 height 15
click at [358, 120] on form "Contact * [PERSON_NAME] Construction (ID:41201) Title * Details URL/Link Value …" at bounding box center [389, 212] width 192 height 343
click at [354, 107] on input "Title *" at bounding box center [389, 105] width 192 height 20
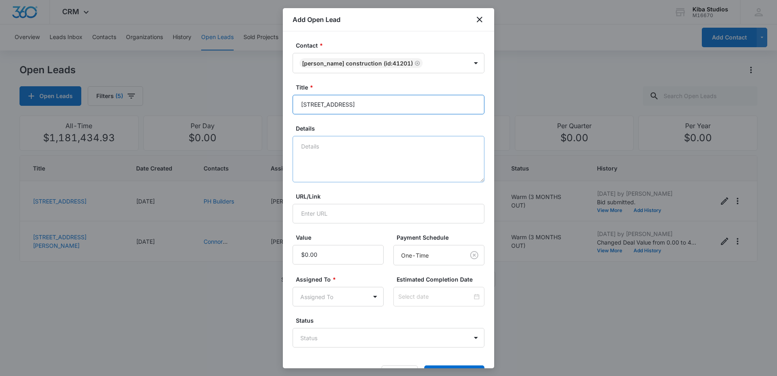
type input "[STREET_ADDRESS]"
click at [344, 146] on textarea "Details" at bounding box center [389, 159] width 192 height 46
type textarea "New construction, cabs only"
click at [350, 292] on body "CRM Apps Reputation Websites Forms CRM Email Social Scheduling Content Ads Inte…" at bounding box center [388, 188] width 777 height 376
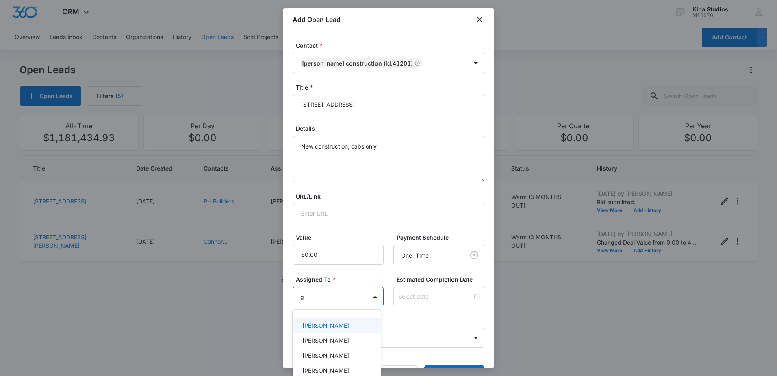
type input "gr"
click at [342, 338] on p "[PERSON_NAME]" at bounding box center [325, 340] width 47 height 9
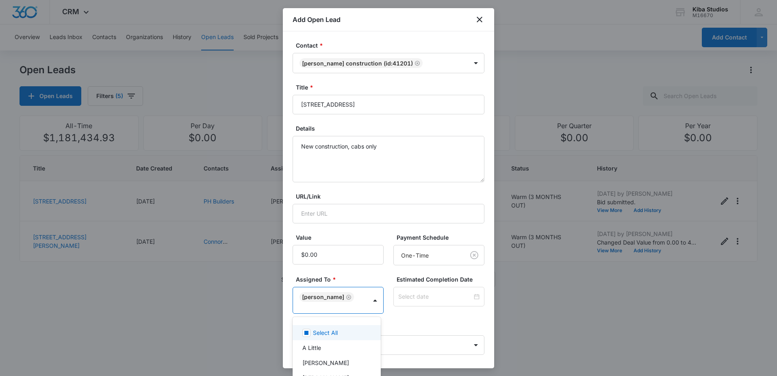
click at [401, 319] on div at bounding box center [388, 188] width 777 height 376
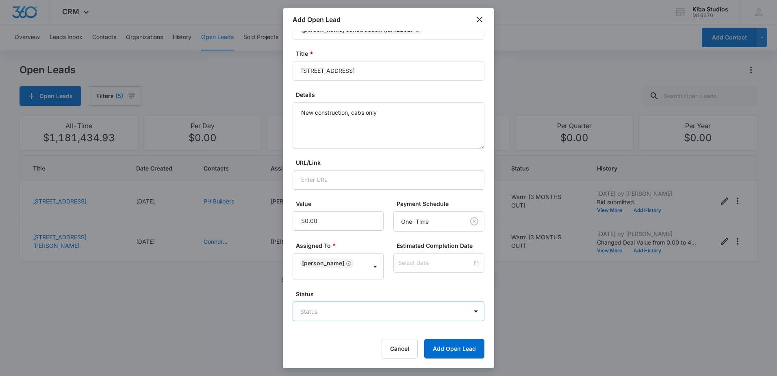
click at [409, 317] on body "CRM Apps Reputation Websites Forms CRM Email Social Scheduling Content Ads Inte…" at bounding box center [388, 188] width 777 height 376
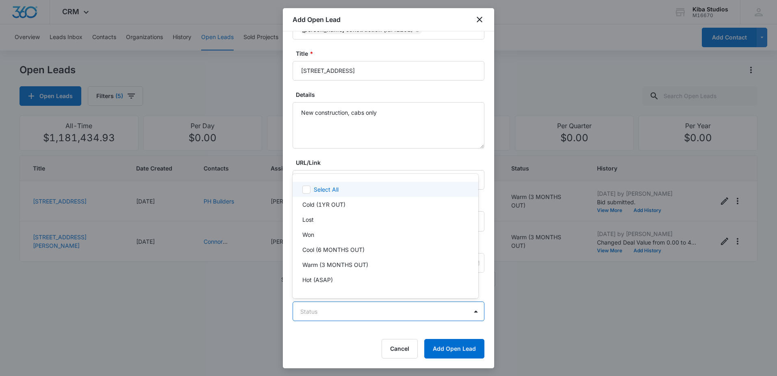
scroll to position [12, 0]
click at [341, 194] on p "Cold (1YR OUT)" at bounding box center [323, 192] width 43 height 9
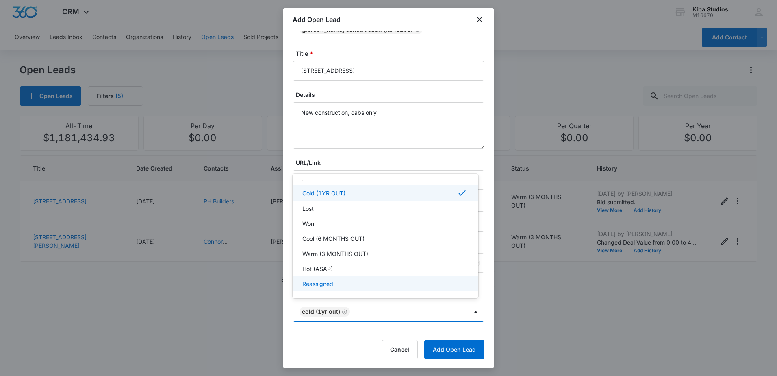
click at [342, 334] on div at bounding box center [388, 188] width 777 height 376
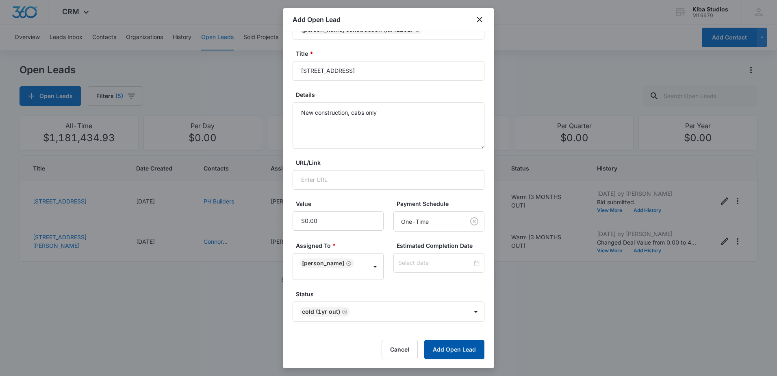
click at [448, 346] on button "Add Open Lead" at bounding box center [454, 349] width 60 height 20
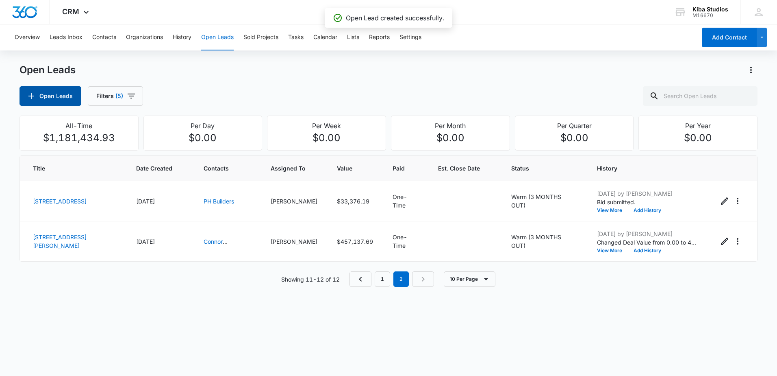
click at [72, 98] on button "Open Leads" at bounding box center [51, 96] width 62 height 20
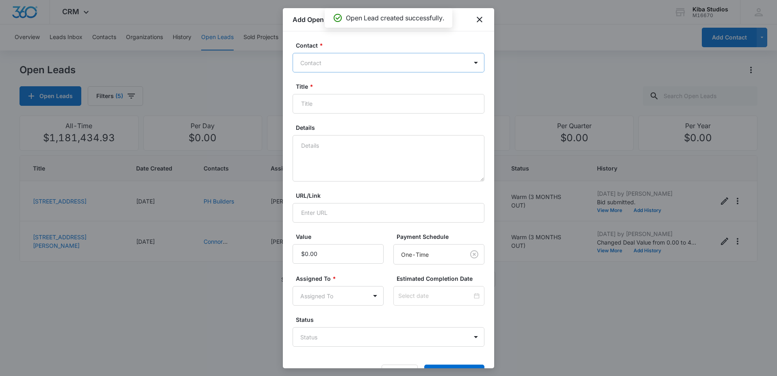
click at [363, 67] on div at bounding box center [383, 63] width 167 height 10
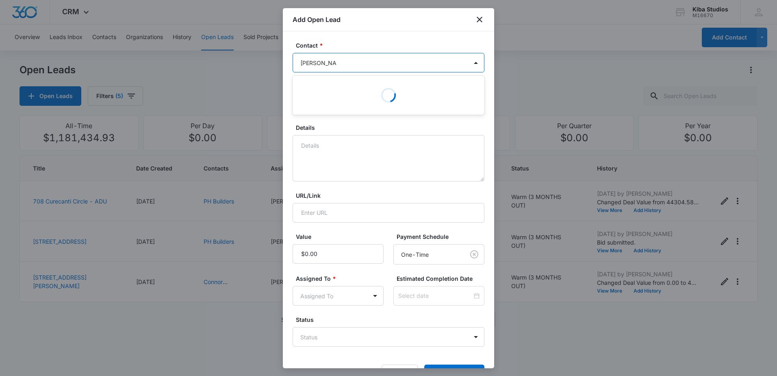
type input "[PERSON_NAME]"
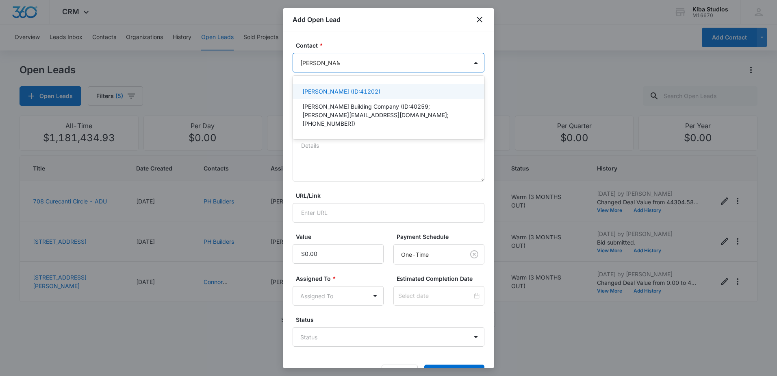
click at [351, 91] on p "[PERSON_NAME] (ID:41202)" at bounding box center [341, 91] width 78 height 9
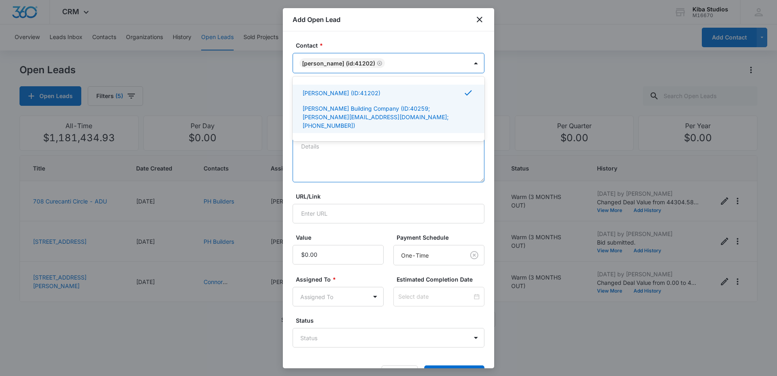
click at [359, 151] on textarea "Details" at bounding box center [389, 159] width 192 height 46
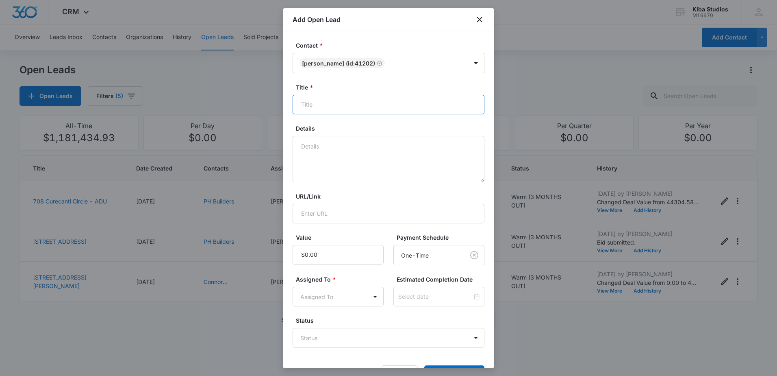
click at [354, 108] on input "Title *" at bounding box center [389, 105] width 192 height 20
type input "[PERSON_NAME][DEMOGRAPHIC_DATA] Residence 3rd [GEOGRAPHIC_DATA]"
click at [359, 135] on div "Details" at bounding box center [389, 153] width 192 height 58
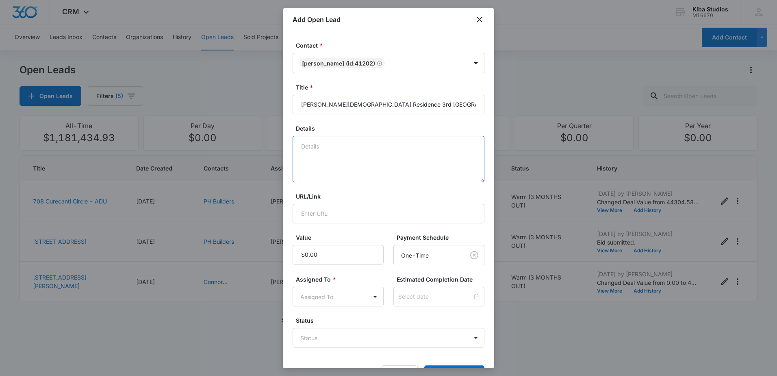
click at [357, 136] on textarea "Details" at bounding box center [389, 159] width 192 height 46
type textarea "New construction, cabinets/tops"
click at [345, 296] on body "CRM Apps Reputation Websites Forms CRM Email Social Scheduling Content Ads Inte…" at bounding box center [388, 188] width 777 height 376
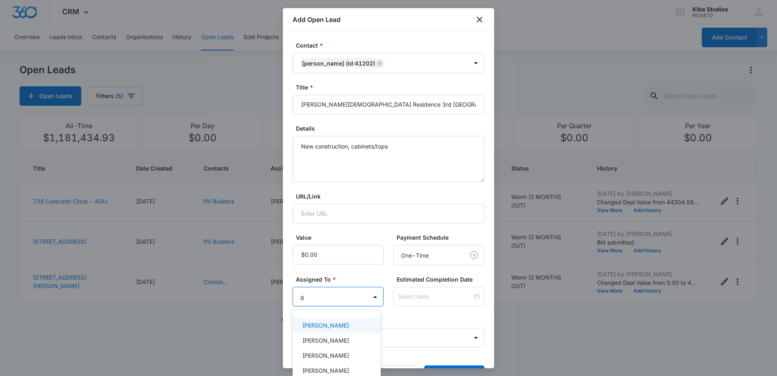
type input "gr"
click at [344, 340] on div "[PERSON_NAME]" at bounding box center [335, 340] width 67 height 9
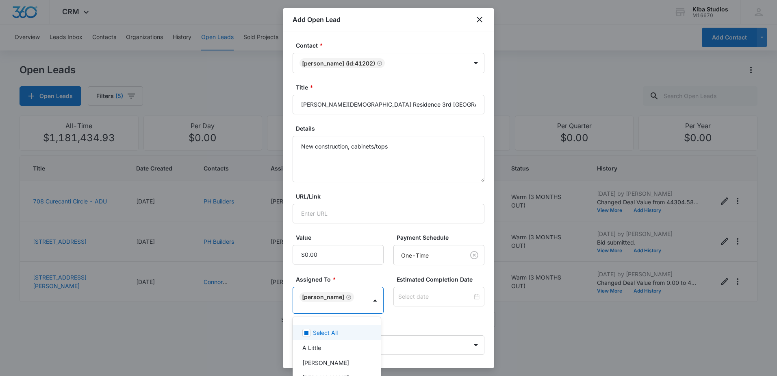
click at [409, 316] on div at bounding box center [388, 188] width 777 height 376
click at [421, 341] on body "CRM Apps Reputation Websites Forms CRM Email Social Scheduling Content Ads Inte…" at bounding box center [388, 188] width 777 height 376
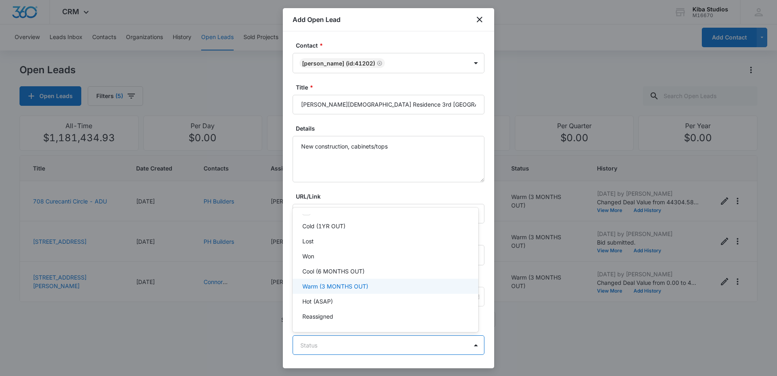
click at [381, 289] on div "Warm (3 MONTHS OUT)" at bounding box center [384, 286] width 165 height 9
drag, startPoint x: 492, startPoint y: 321, endPoint x: 492, endPoint y: 337, distance: 16.3
click at [492, 337] on div at bounding box center [388, 188] width 777 height 376
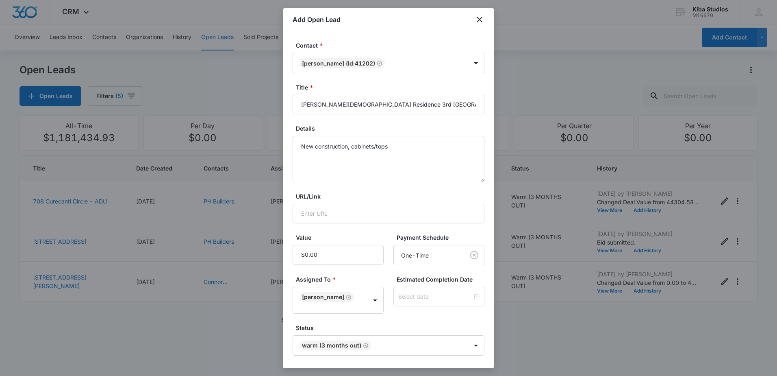
scroll to position [35, 0]
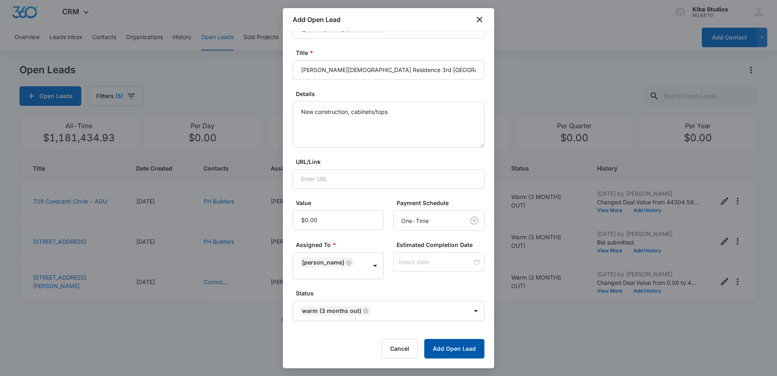
click at [468, 348] on button "Add Open Lead" at bounding box center [454, 349] width 60 height 20
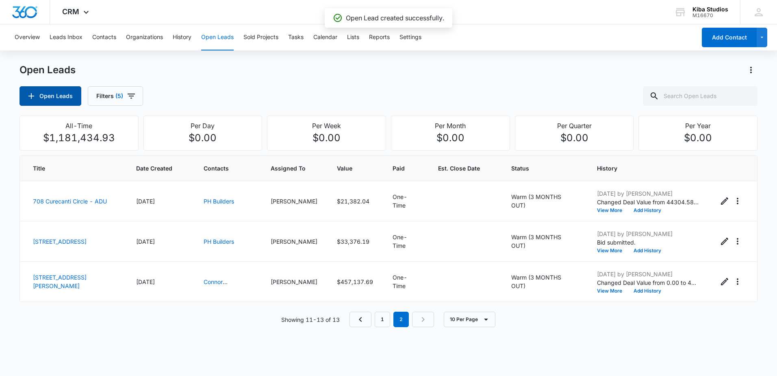
click at [69, 96] on button "Open Leads" at bounding box center [51, 96] width 62 height 20
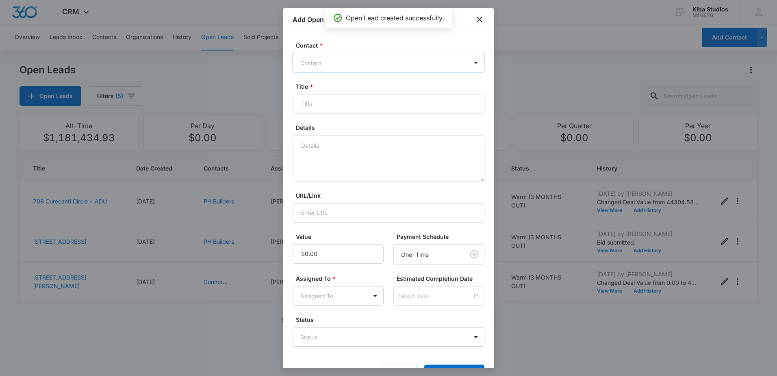
click at [368, 62] on div at bounding box center [383, 63] width 167 height 10
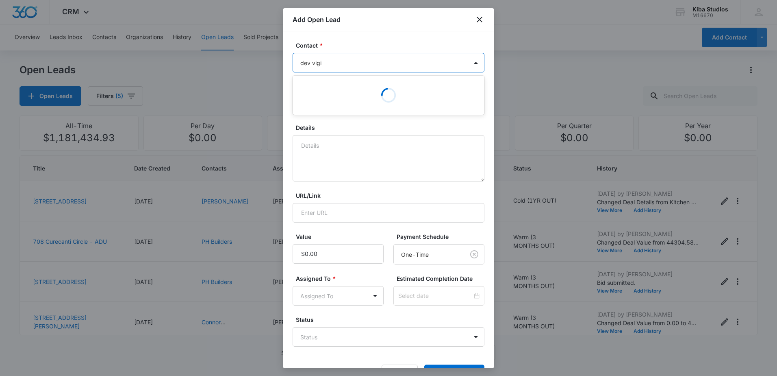
type input "dev [PERSON_NAME]"
click at [344, 89] on p "[PERSON_NAME] (ID:41203)" at bounding box center [341, 91] width 78 height 9
click at [357, 117] on form "Contact * [PERSON_NAME] (ID:41203) Title * Details URL/Link Value Payment Sched…" at bounding box center [389, 212] width 192 height 343
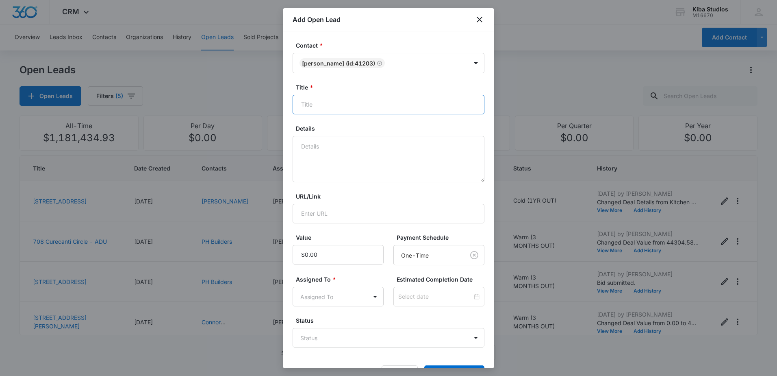
click at [357, 108] on input "Title *" at bounding box center [389, 105] width 192 height 20
type input "[STREET_ADDRESS]"
click at [352, 148] on textarea "Details" at bounding box center [389, 159] width 192 height 46
type textarea "Laminate tops"
click at [338, 295] on body "CRM Apps Reputation Websites Forms CRM Email Social Scheduling Content Ads Inte…" at bounding box center [388, 188] width 777 height 376
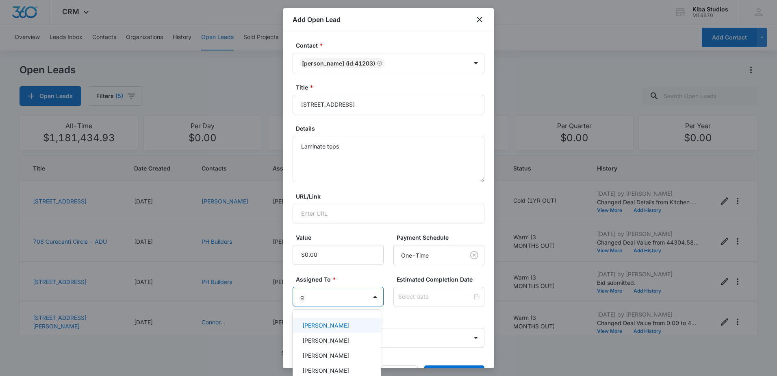
type input "gr"
click at [346, 337] on div "[PERSON_NAME]" at bounding box center [335, 340] width 67 height 9
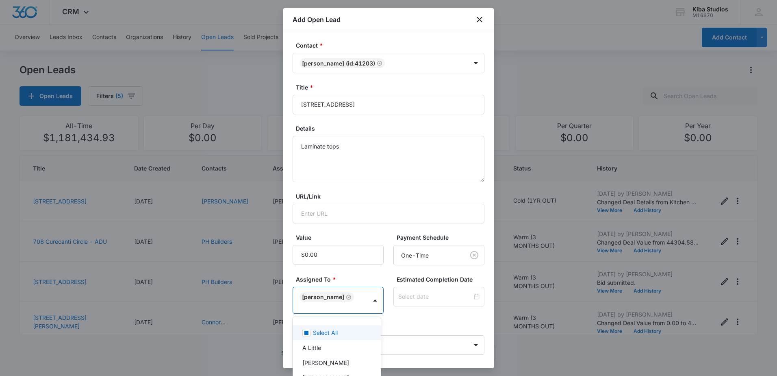
click at [381, 234] on div at bounding box center [388, 188] width 777 height 376
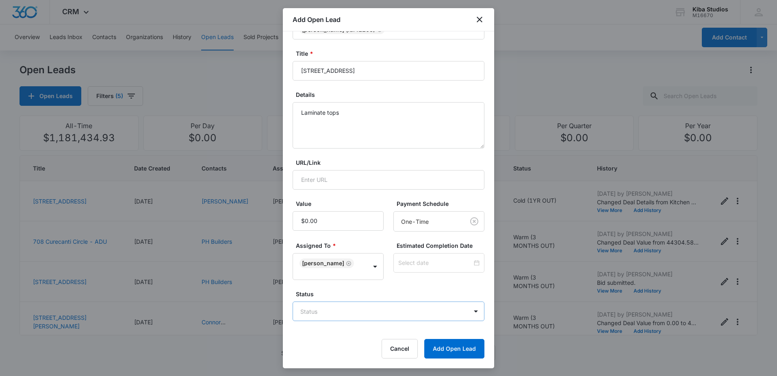
click at [412, 308] on body "CRM Apps Reputation Websites Forms CRM Email Social Scheduling Content Ads Inte…" at bounding box center [388, 188] width 777 height 376
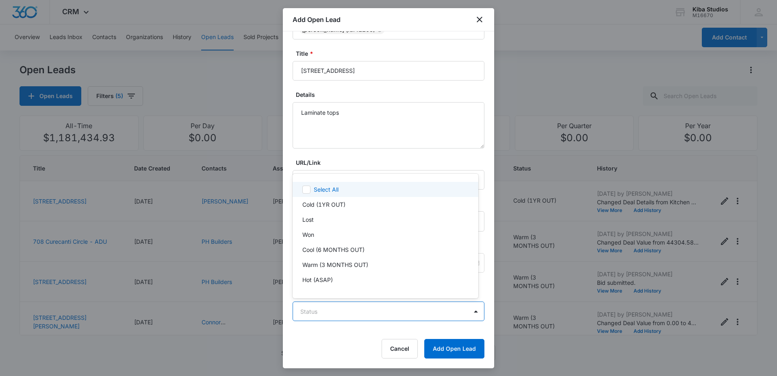
scroll to position [12, 0]
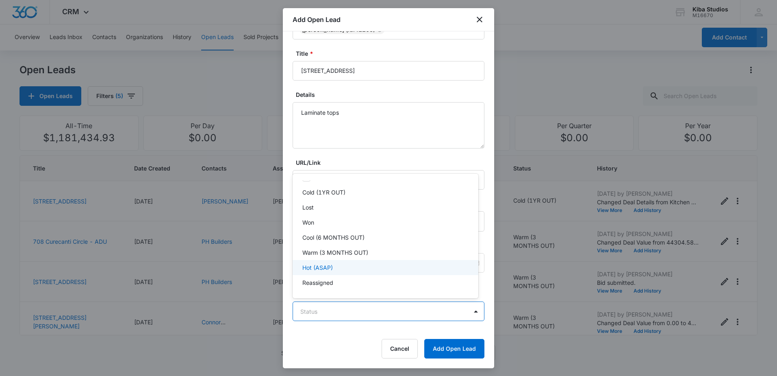
click at [389, 271] on div "Hot (ASAP)" at bounding box center [384, 267] width 165 height 9
click at [456, 347] on div at bounding box center [388, 188] width 777 height 376
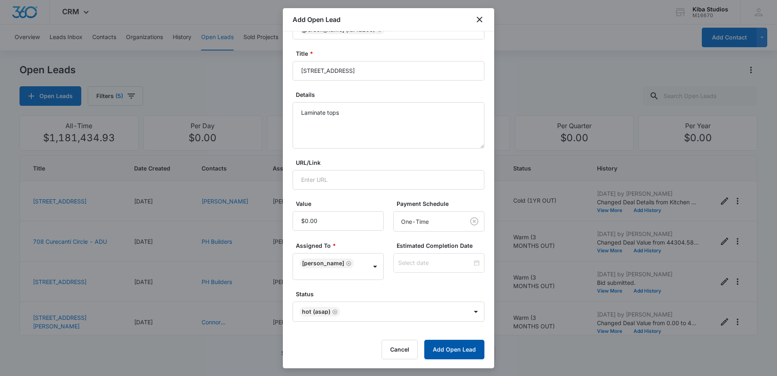
click at [461, 347] on button "Add Open Lead" at bounding box center [454, 349] width 60 height 20
